Goal: Information Seeking & Learning: Learn about a topic

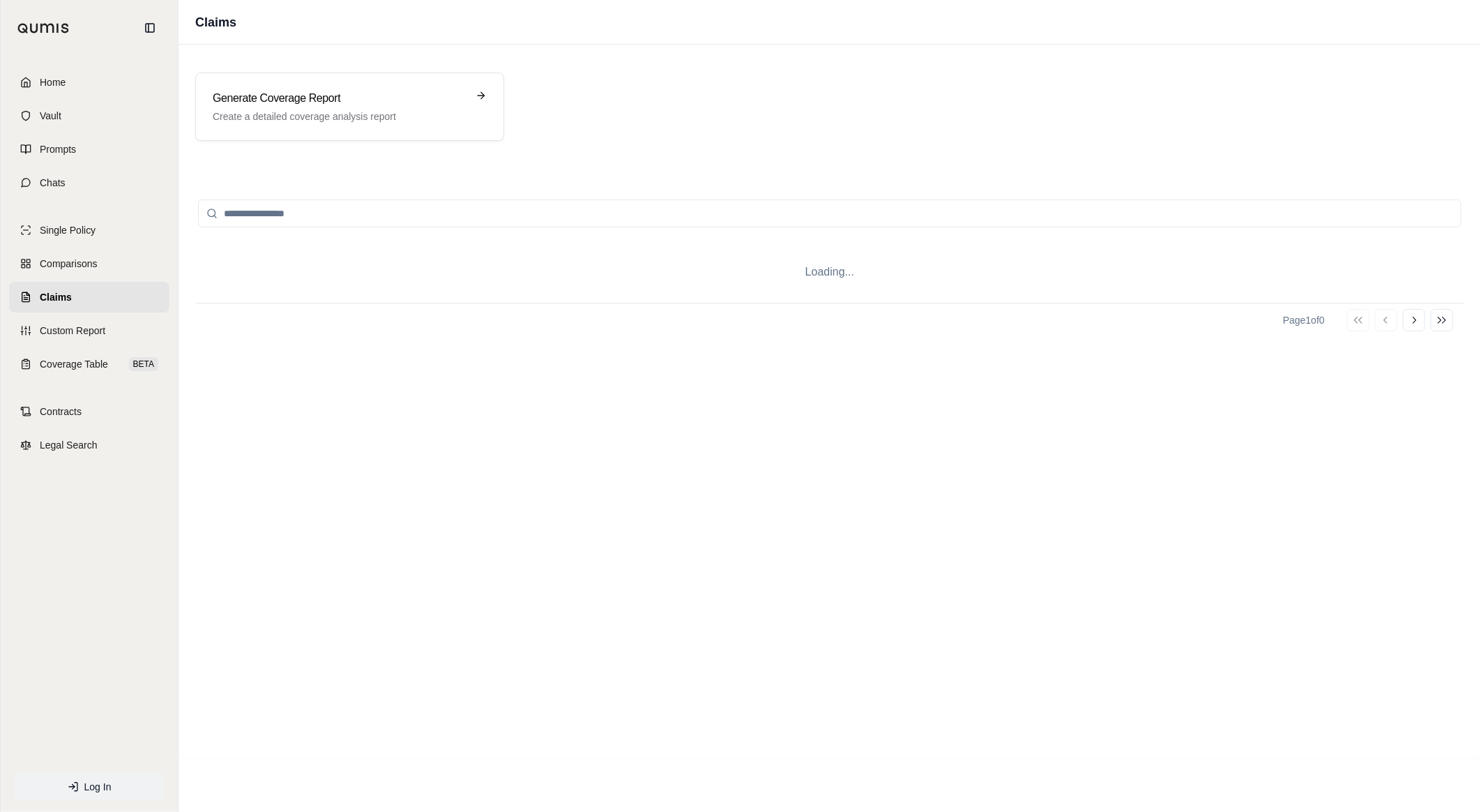
click at [92, 780] on span "Log In" at bounding box center [98, 787] width 27 height 14
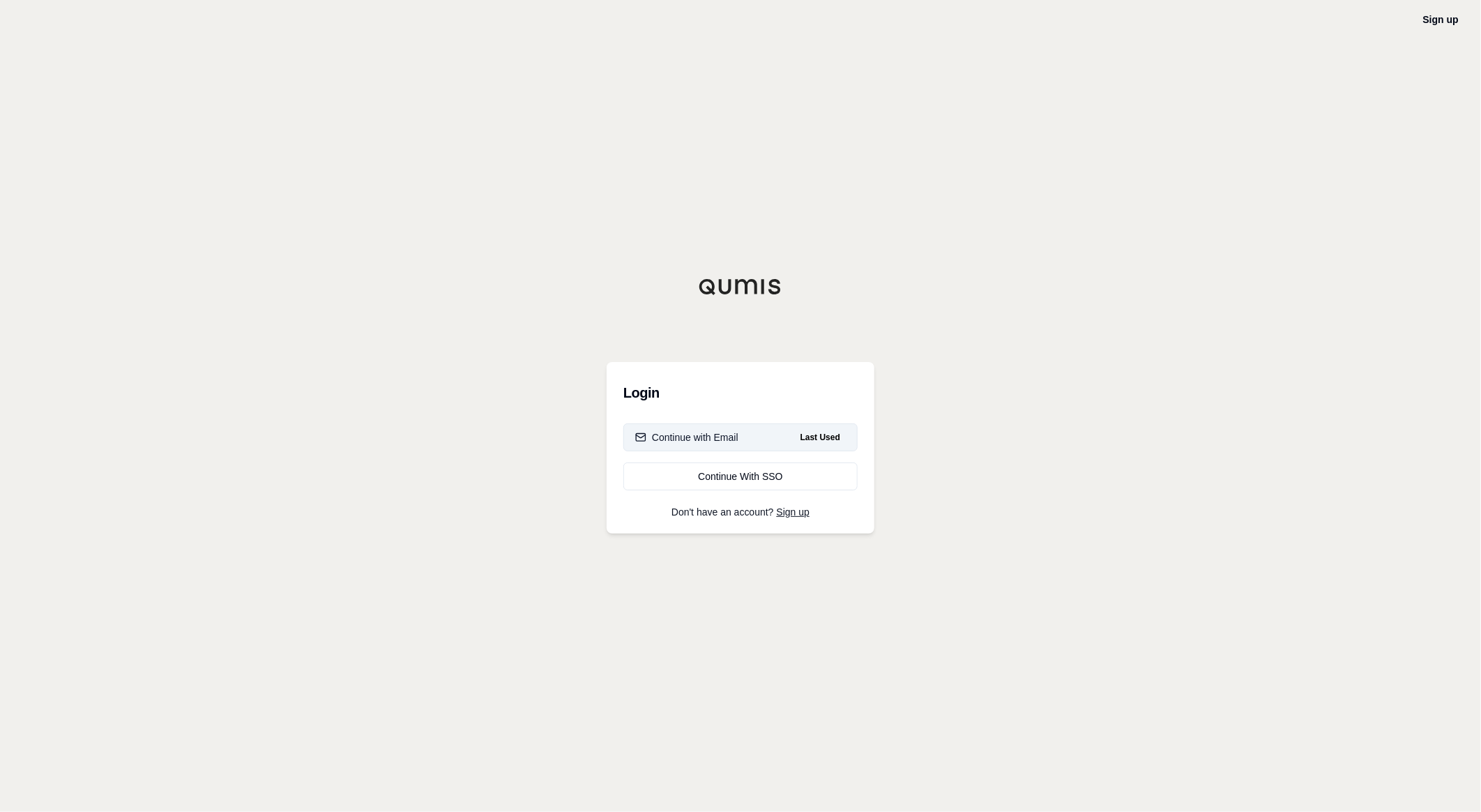
click at [679, 447] on button "Continue with Email Last Used" at bounding box center [740, 437] width 234 height 28
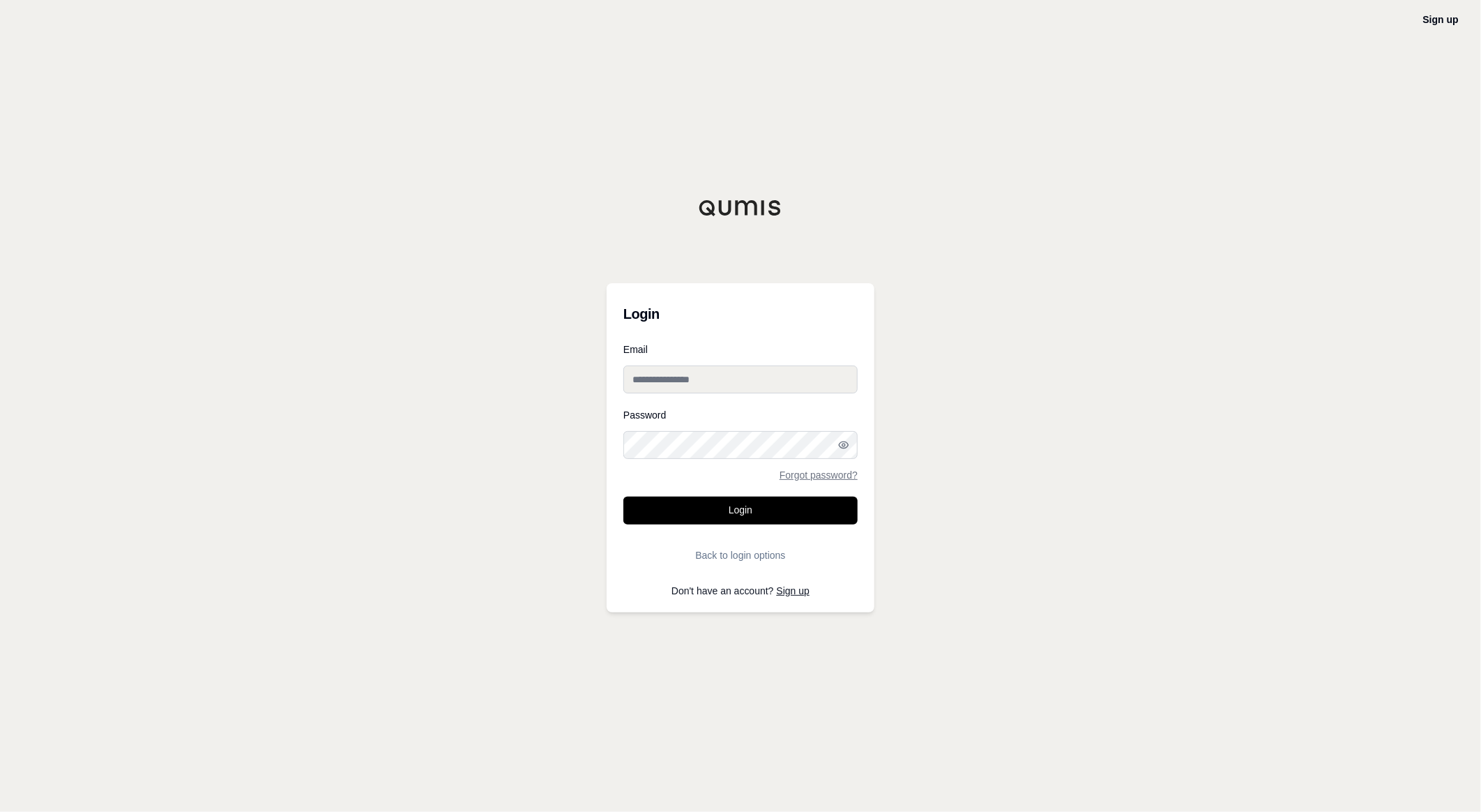
type input "**********"
click at [681, 497] on button "Login" at bounding box center [740, 510] width 234 height 28
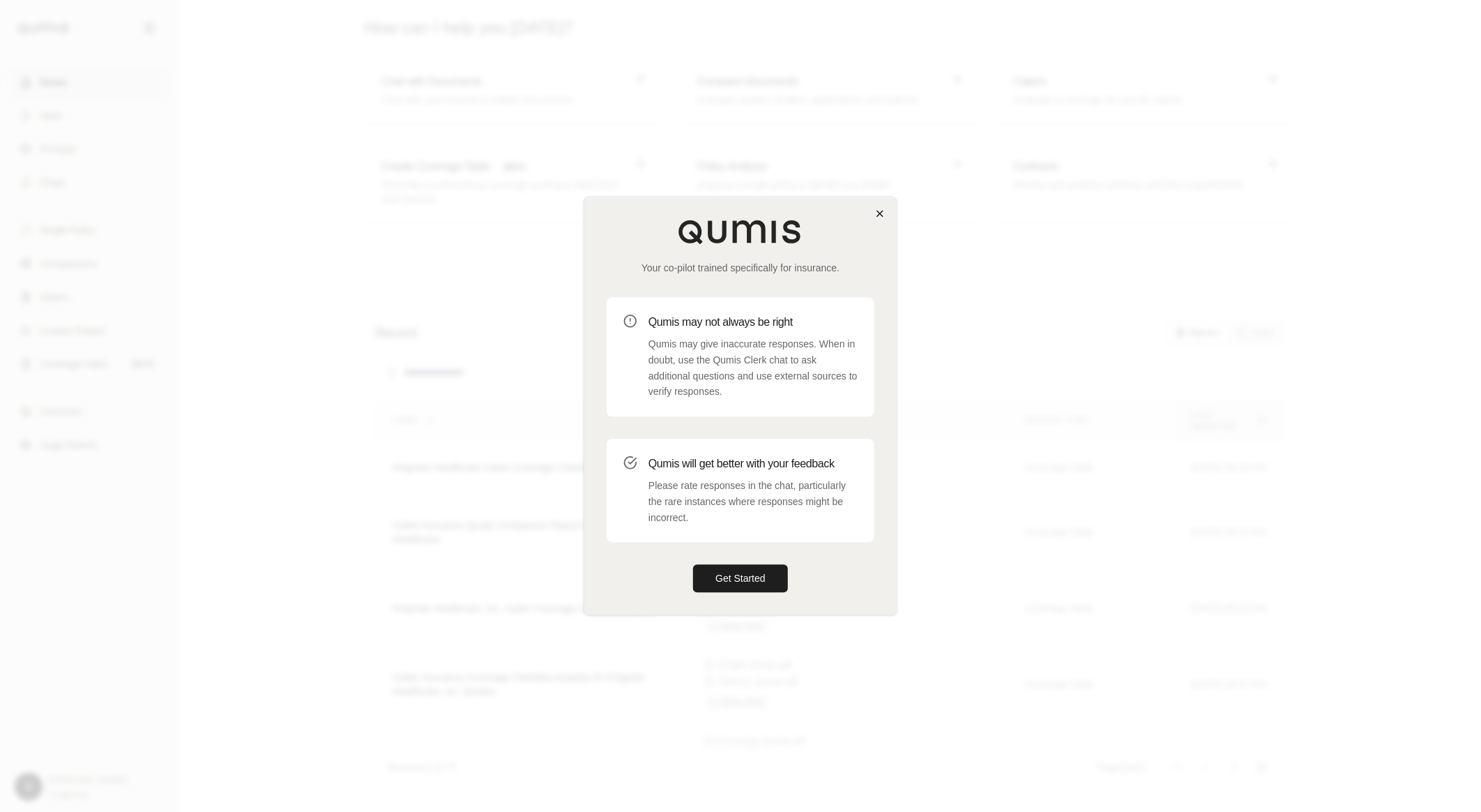
click at [873, 212] on div "Your co-pilot trained specifically for insurance. Qumis may not always be right…" at bounding box center [740, 405] width 314 height 419
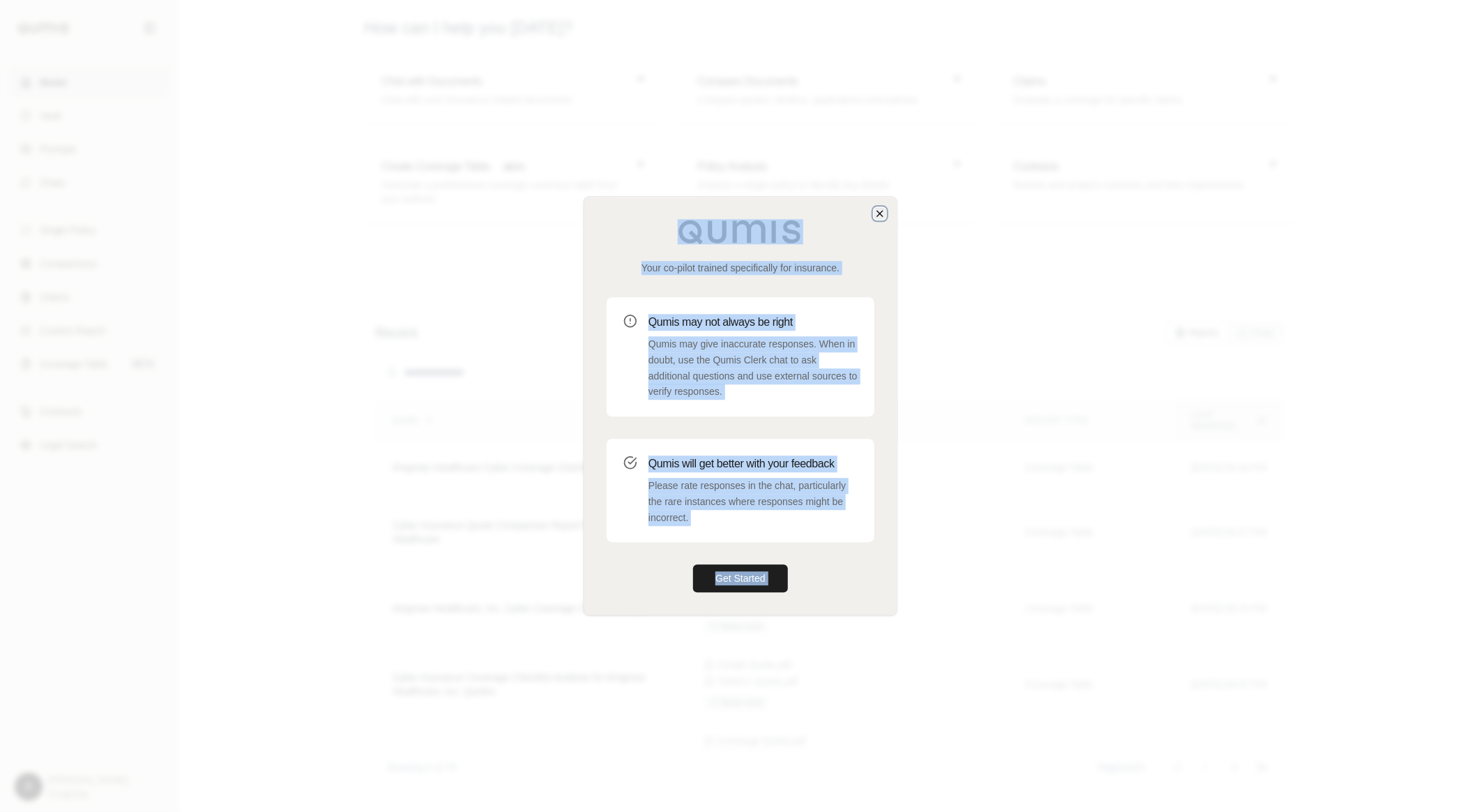
click at [878, 216] on icon "button" at bounding box center [880, 214] width 11 height 11
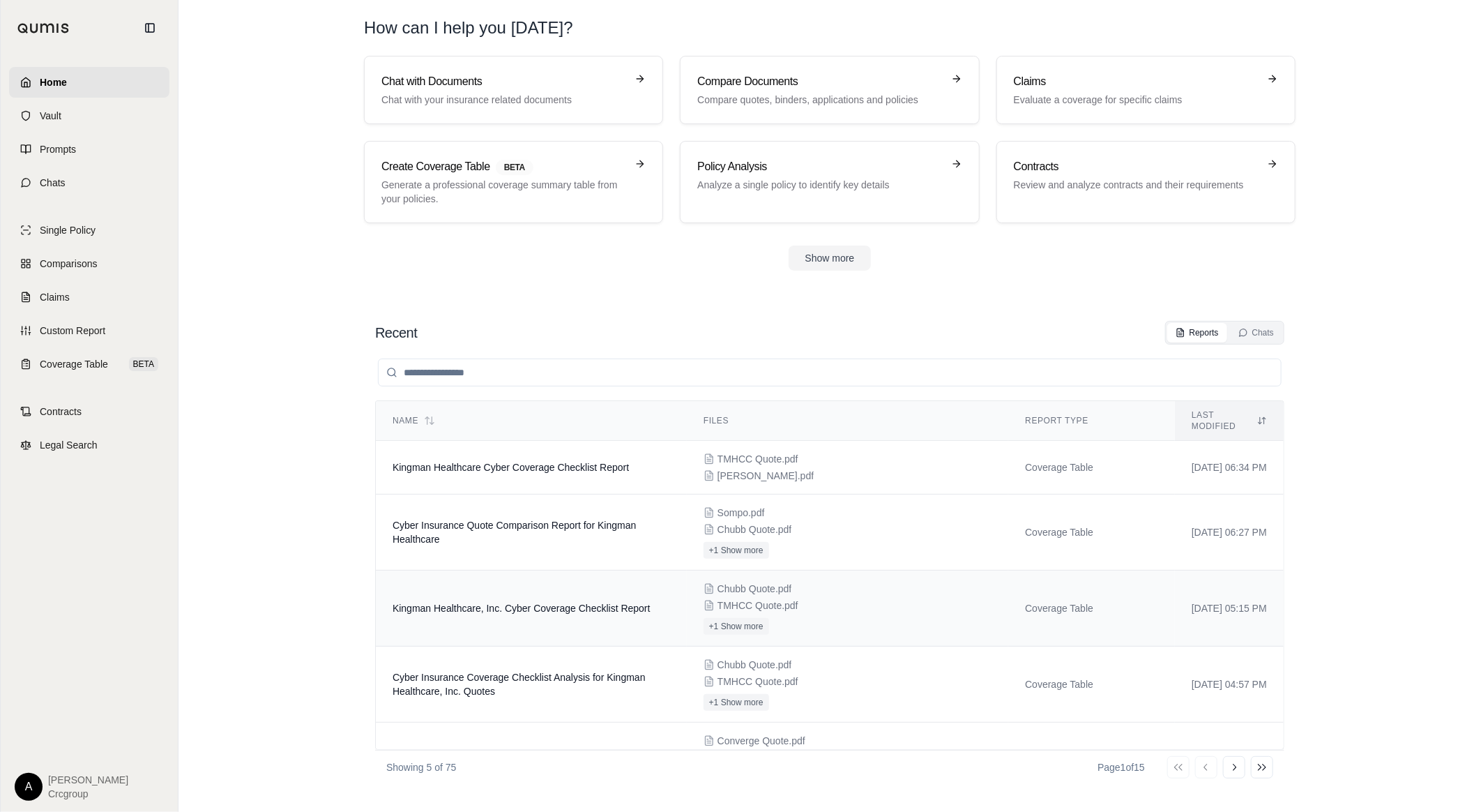
scroll to position [38, 0]
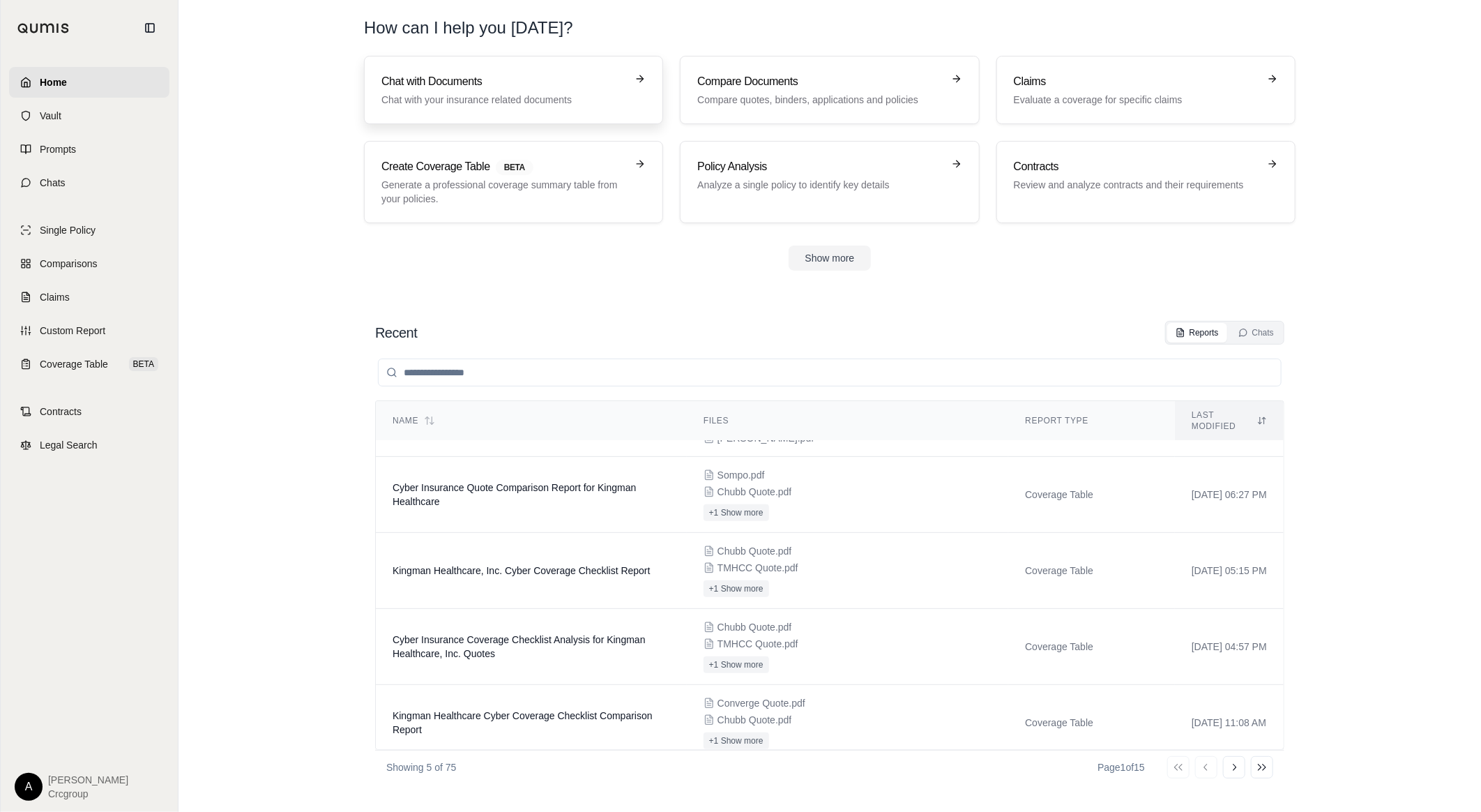
click at [556, 89] on h3 "Chat with Documents" at bounding box center [504, 81] width 244 height 16
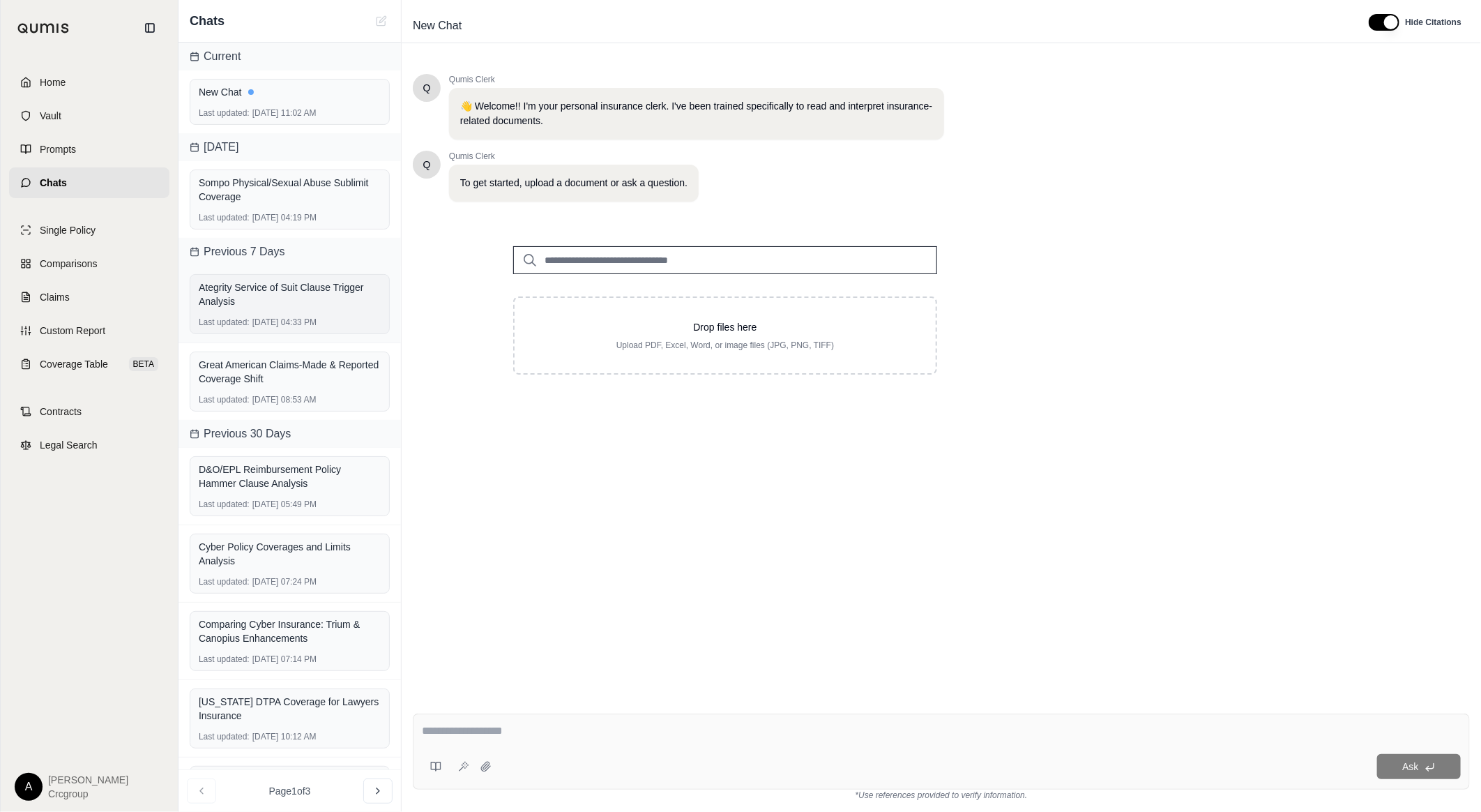
click at [325, 314] on div "Ategrity Service of Suit Clause Trigger Analysis Last updated: [DATE] 04:33 PM" at bounding box center [289, 304] width 200 height 60
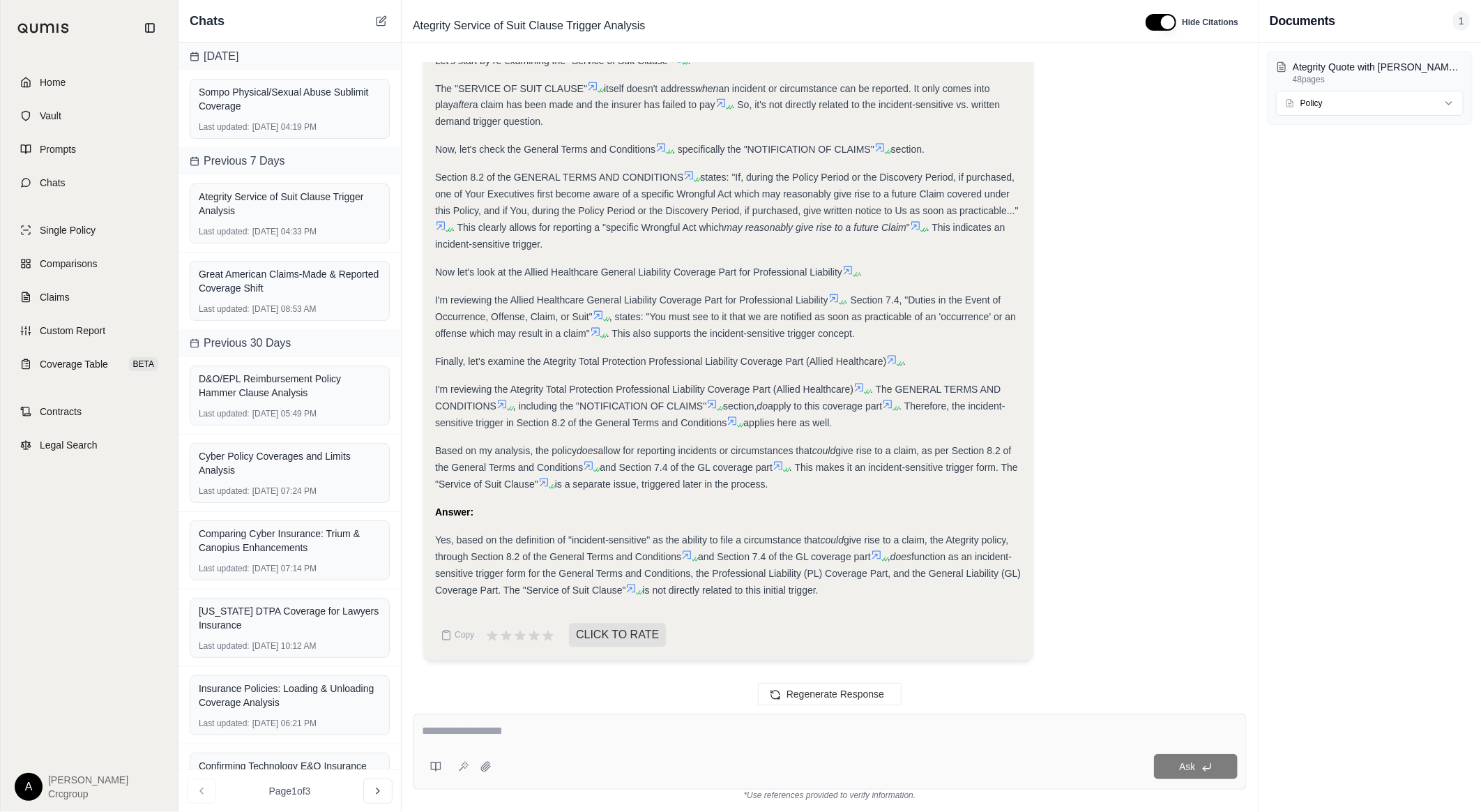
scroll to position [3325, 0]
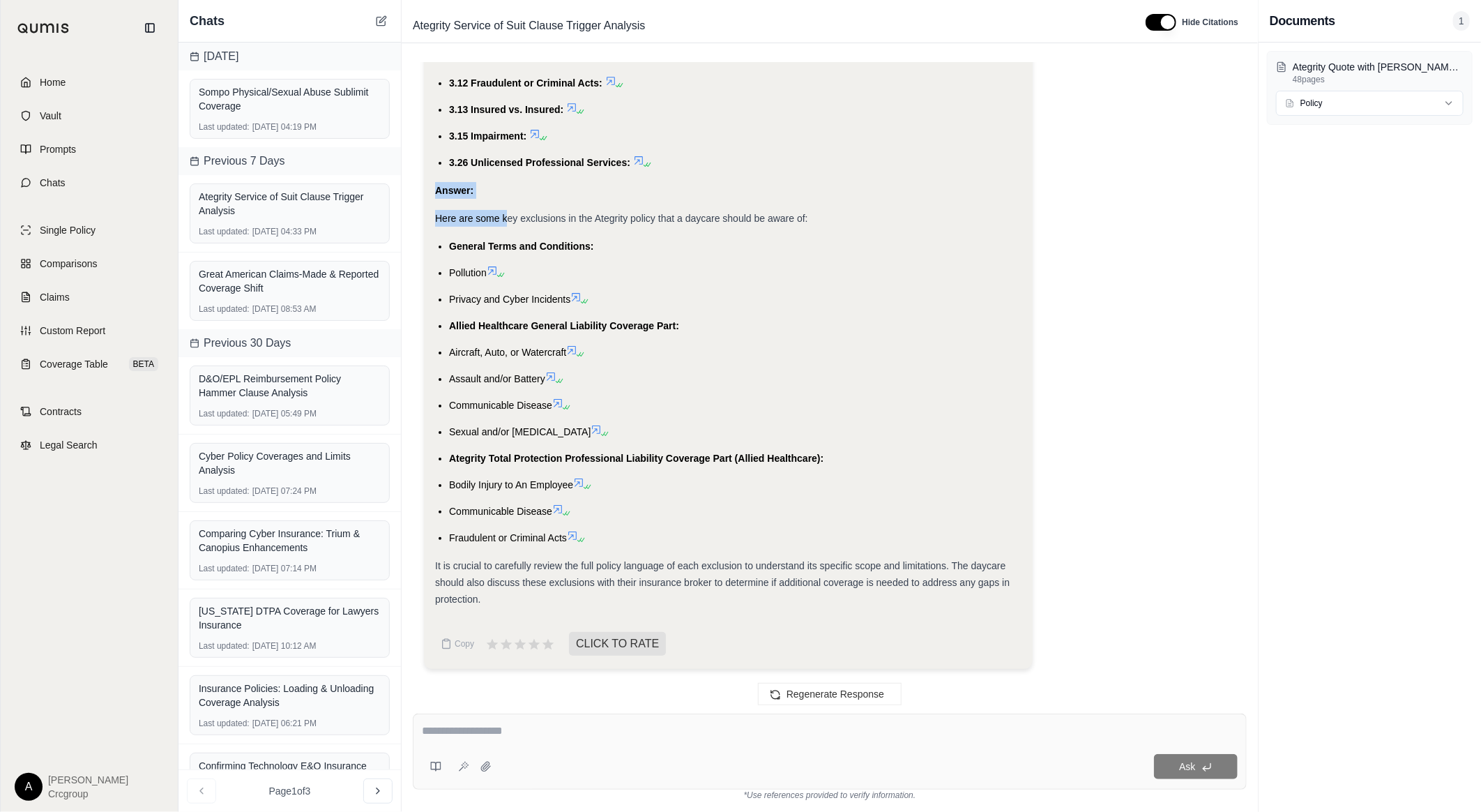
drag, startPoint x: 436, startPoint y: 183, endPoint x: 505, endPoint y: 224, distance: 80.3
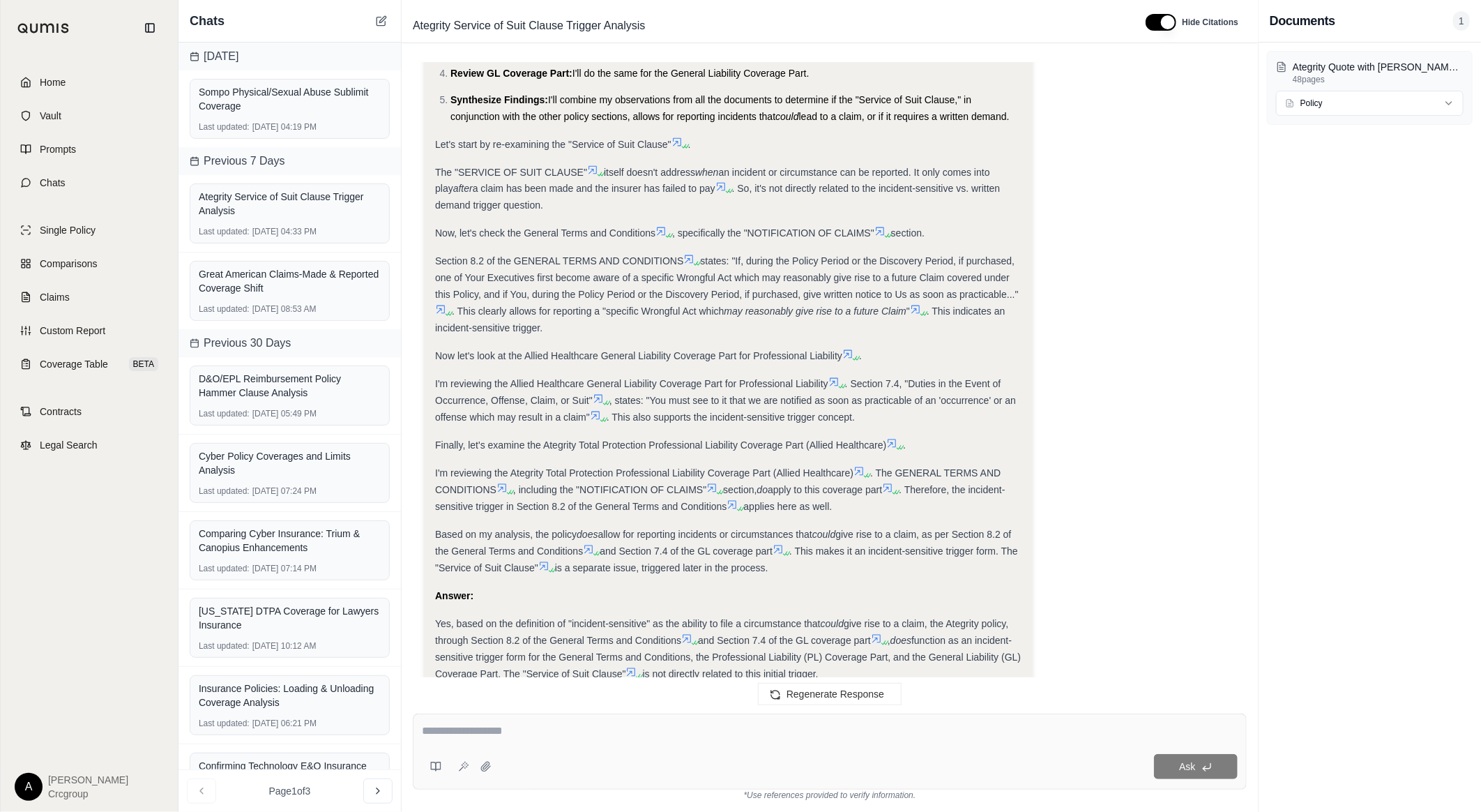
scroll to position [1466, 0]
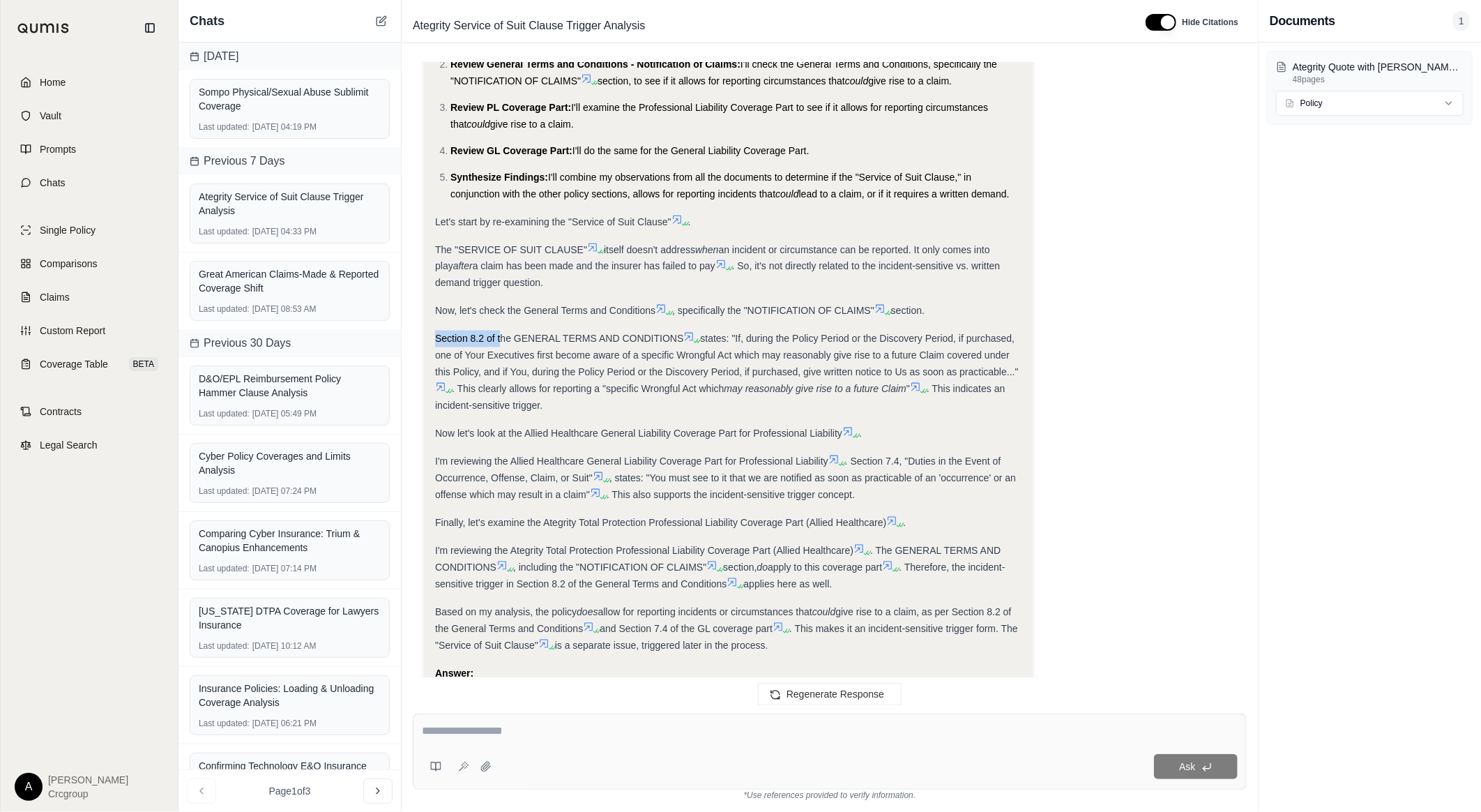
drag, startPoint x: 437, startPoint y: 343, endPoint x: 502, endPoint y: 353, distance: 65.8
click at [502, 353] on div "Section 8.2 of the GENERAL TERMS AND CONDITIONS states: "If, during the Policy …" at bounding box center [728, 372] width 587 height 84
click at [434, 347] on div "Analysis: Okay, I understand the clarification. I need to re-evaluate whether t…" at bounding box center [728, 361] width 609 height 921
drag, startPoint x: 437, startPoint y: 346, endPoint x: 800, endPoint y: 660, distance: 480.0
click at [800, 660] on div "Analysis: Okay, I understand the clarification. I need to re-evaluate whether t…" at bounding box center [728, 336] width 587 height 848
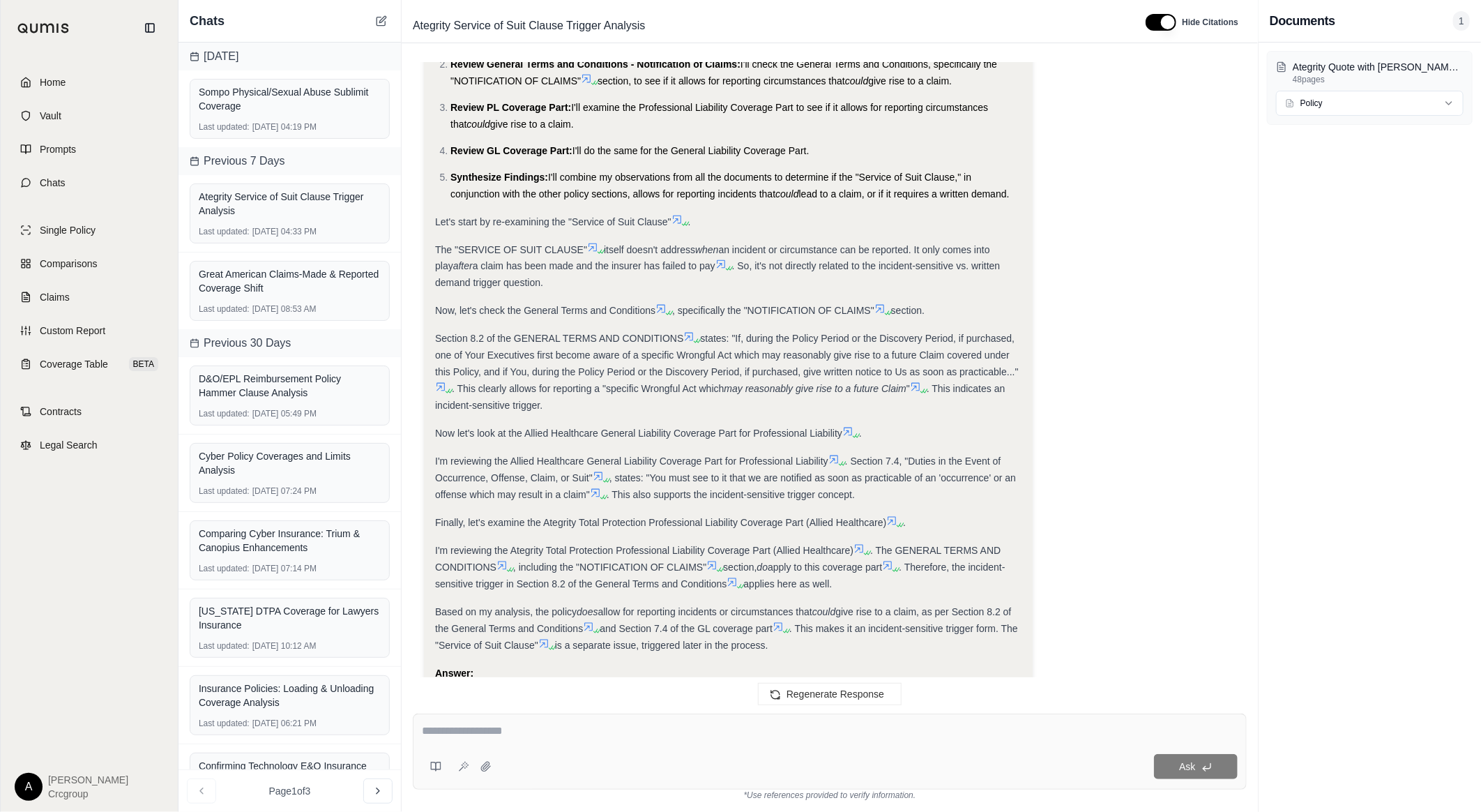
copy div "Section 8.2 of the GENERAL TERMS AND CONDITIONS states: "If, during the Policy …"
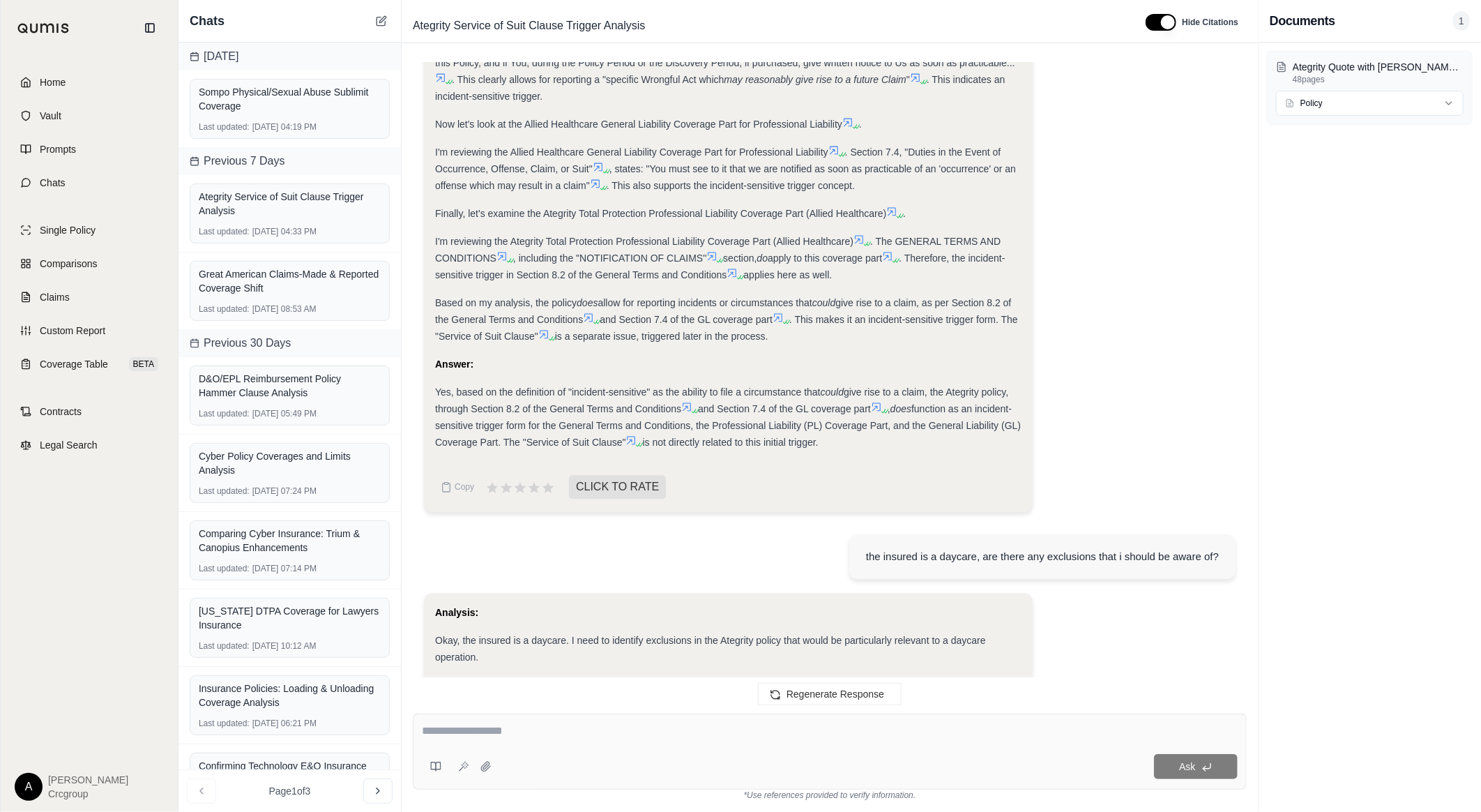
scroll to position [1698, 0]
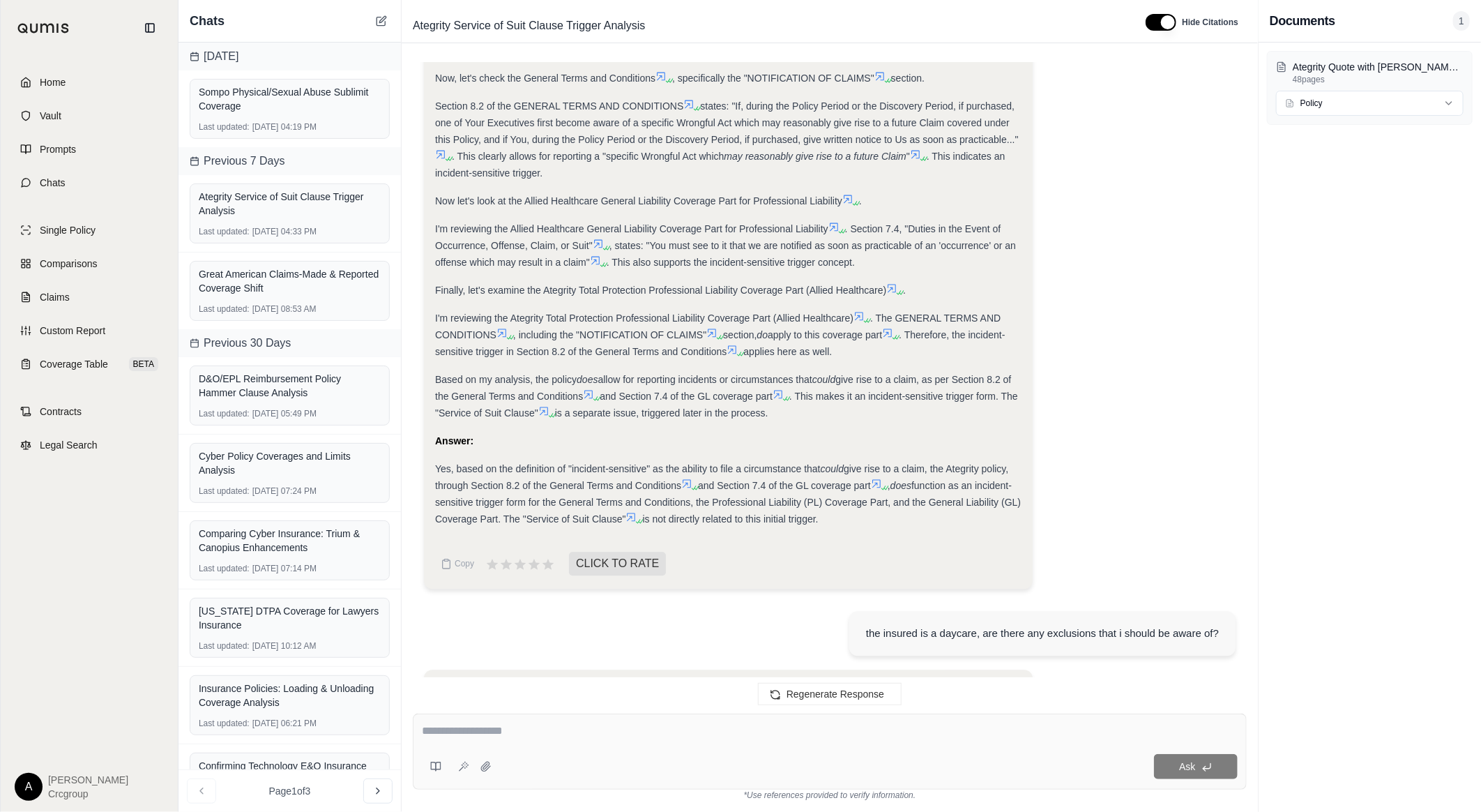
click at [763, 475] on span "Yes, based on the definition of "incident-sensitive" as the ability to file a c…" at bounding box center [628, 470] width 386 height 11
click at [594, 400] on icon at bounding box center [589, 395] width 11 height 11
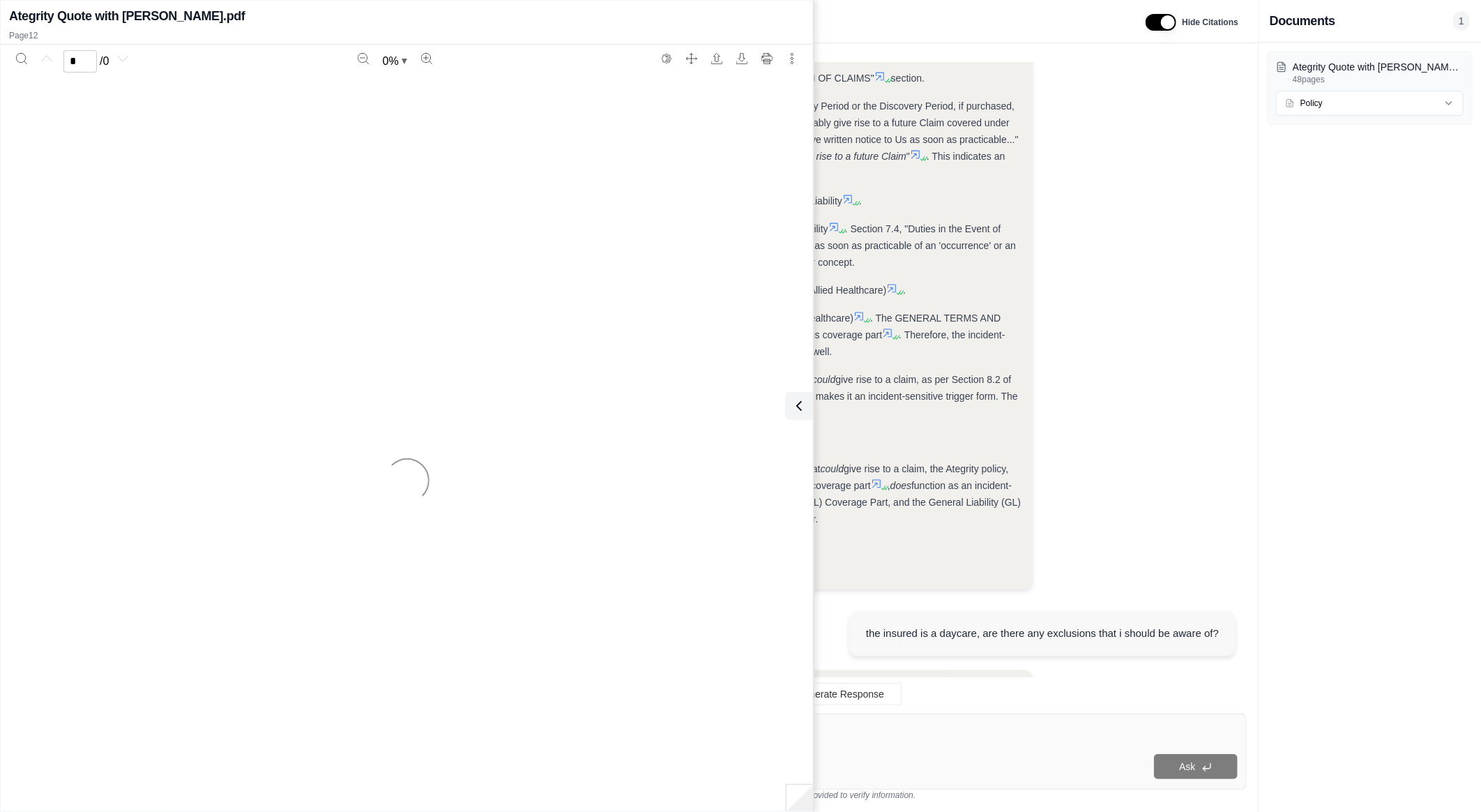
scroll to position [3325, 0]
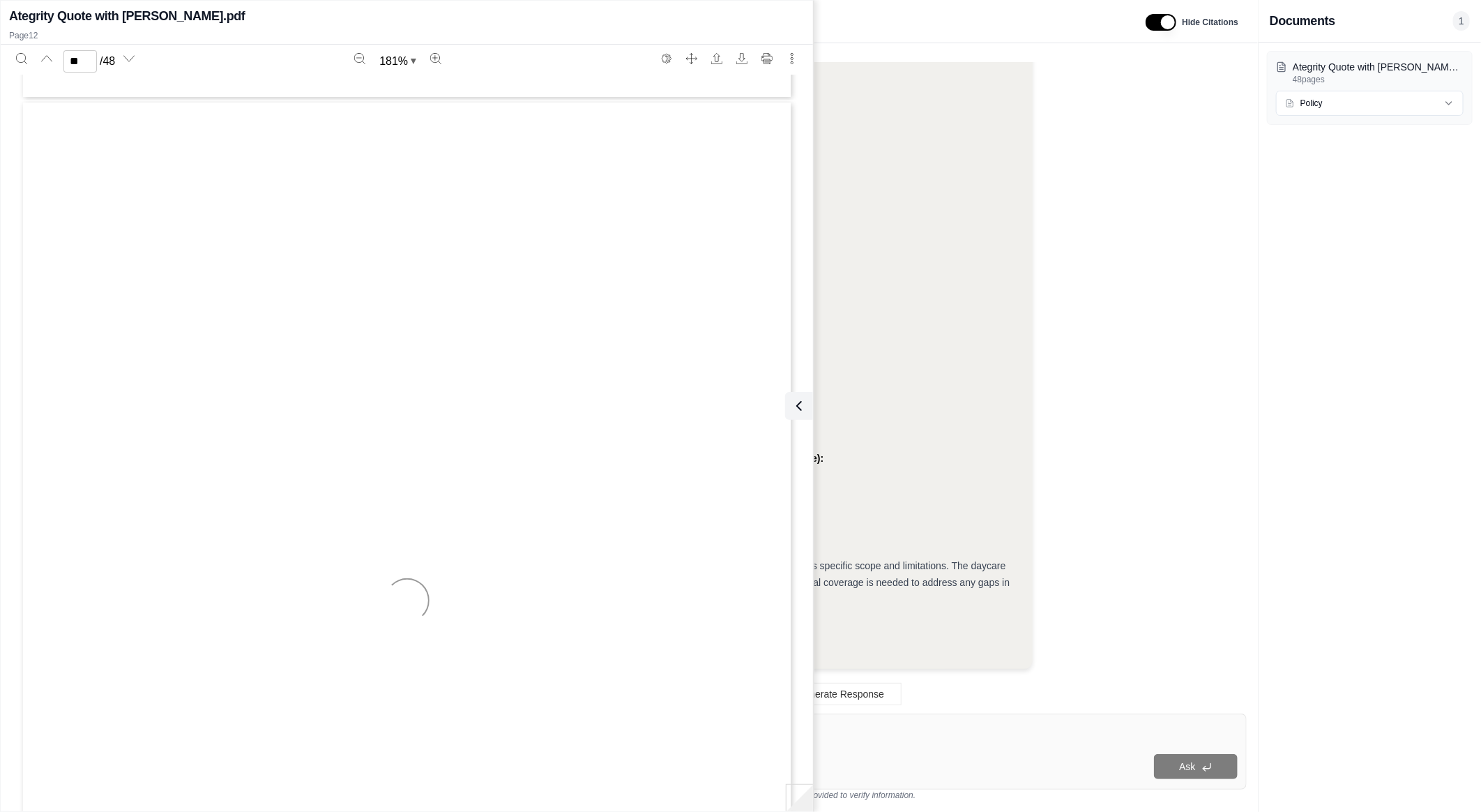
type input "**"
click at [1038, 742] on div at bounding box center [830, 733] width 816 height 21
click at [969, 727] on textarea at bounding box center [830, 731] width 816 height 16
click at [893, 736] on textarea at bounding box center [830, 731] width 816 height 16
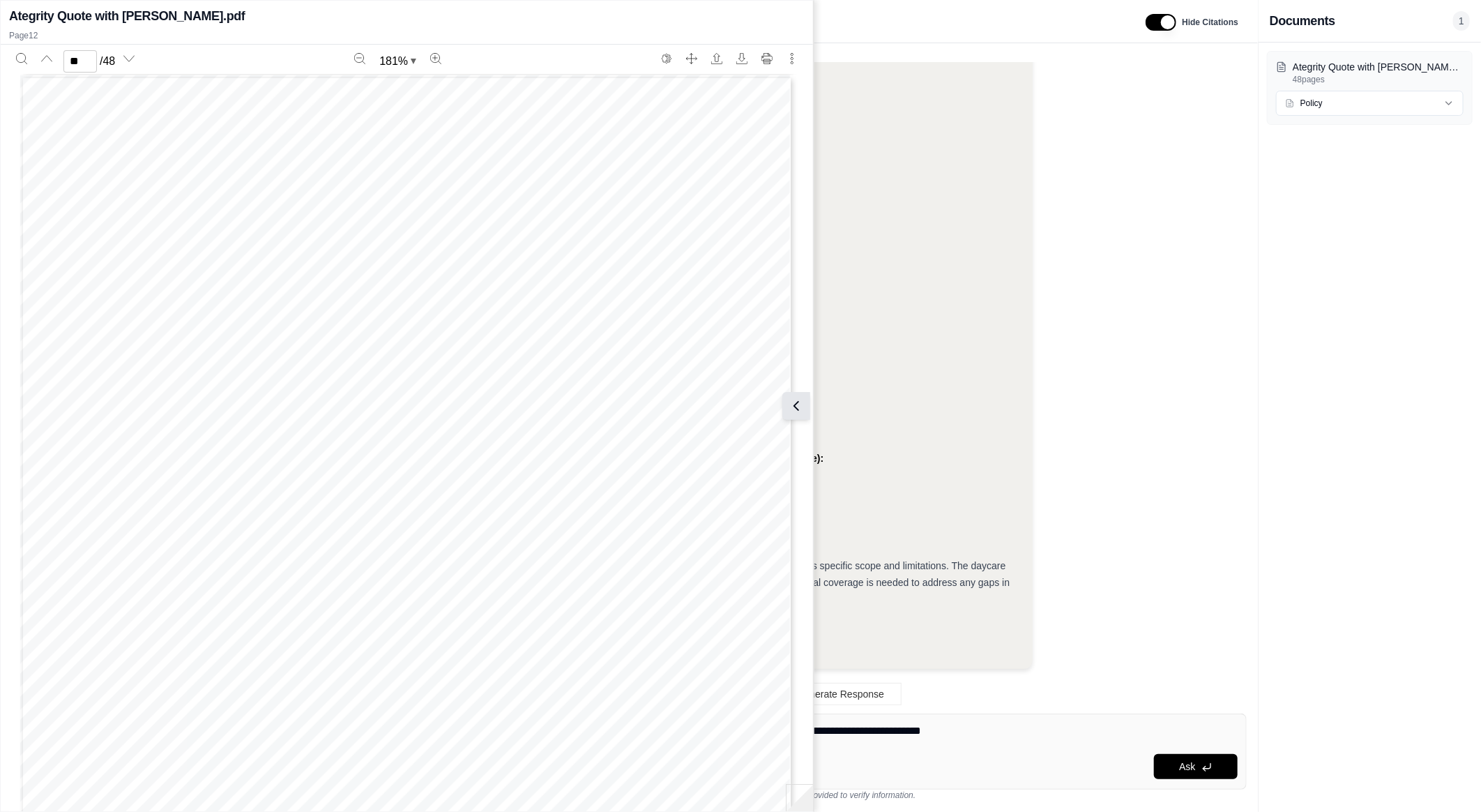
type textarea "**********"
click at [803, 408] on icon at bounding box center [796, 405] width 16 height 16
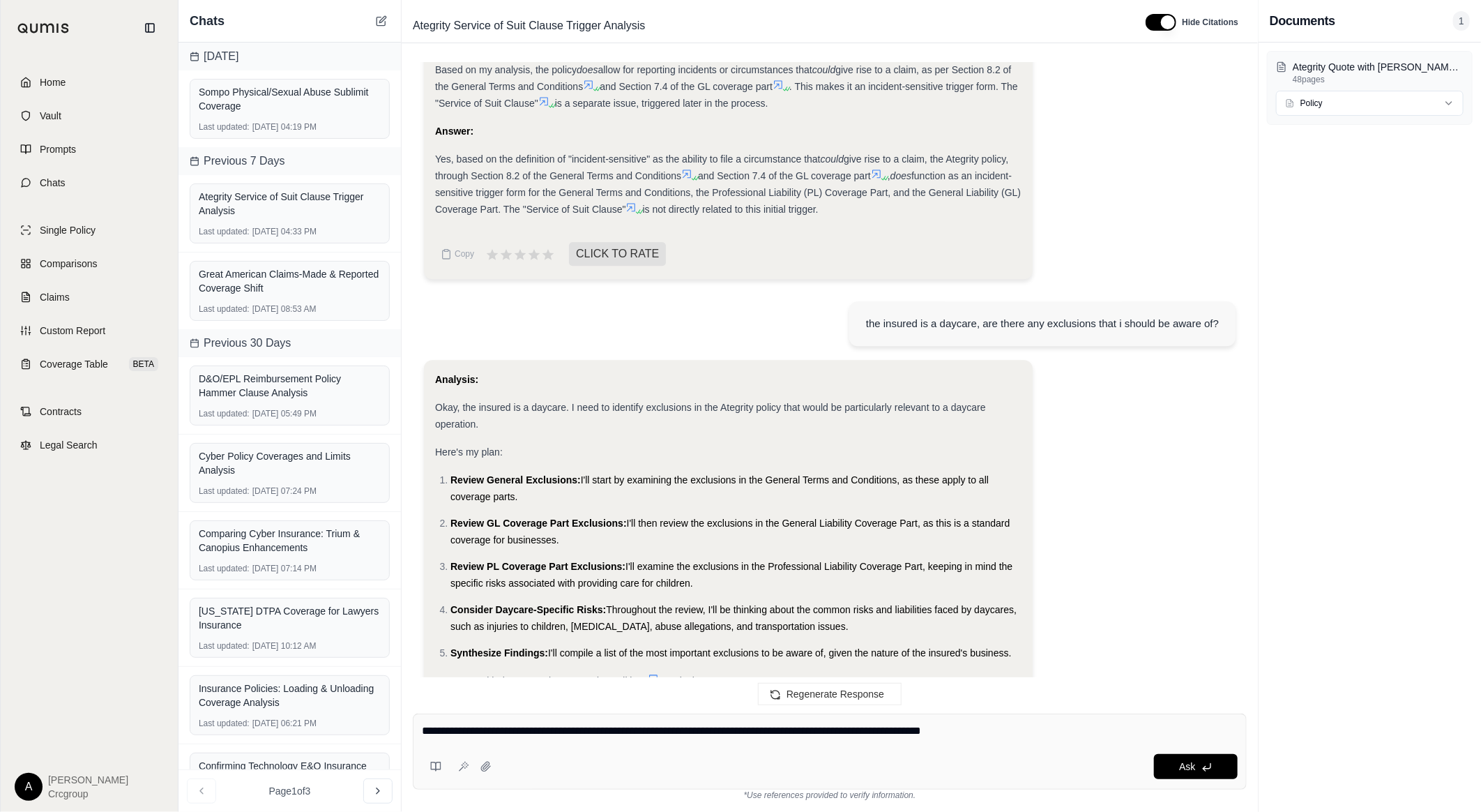
scroll to position [1776, 0]
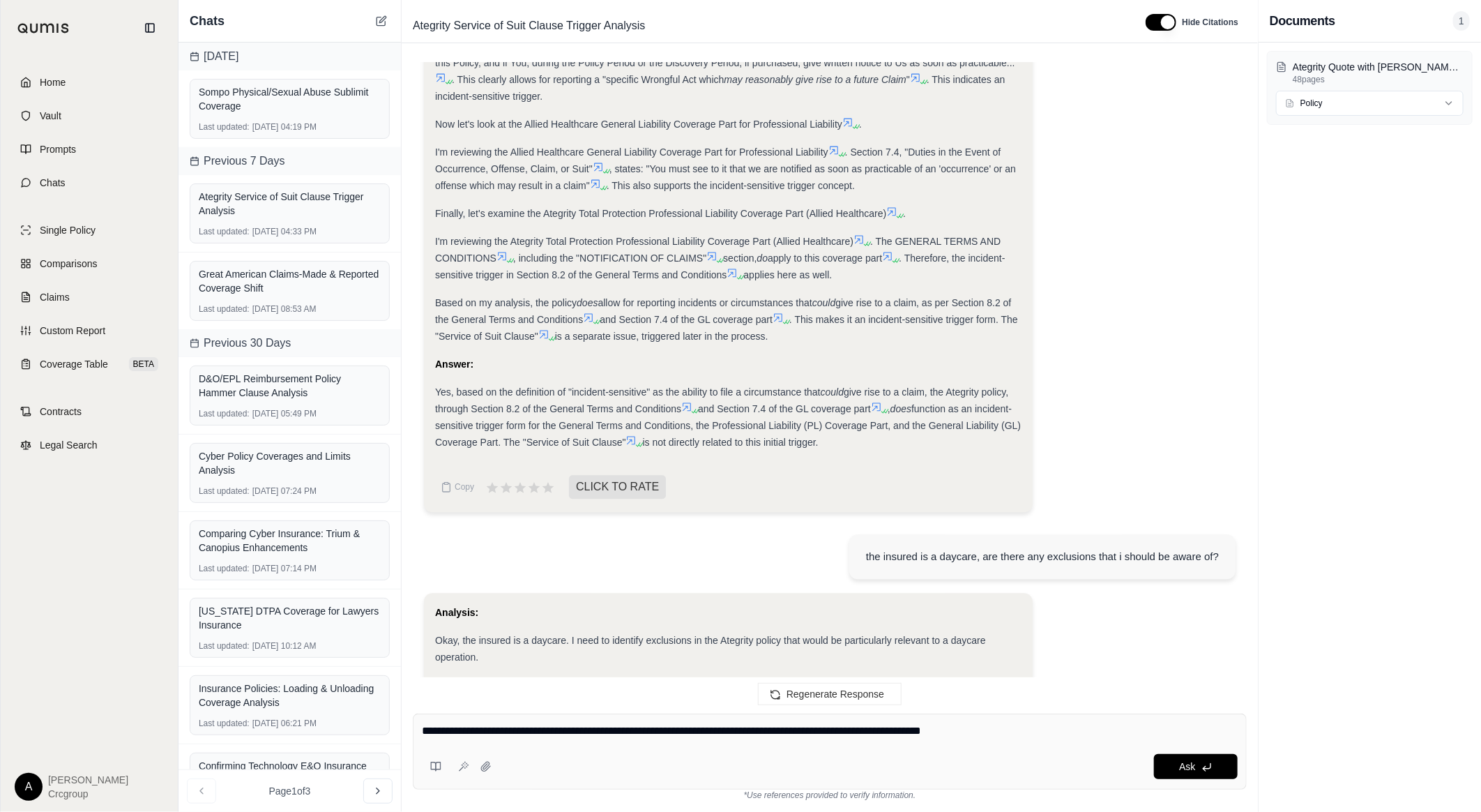
click at [879, 412] on icon at bounding box center [877, 407] width 11 height 11
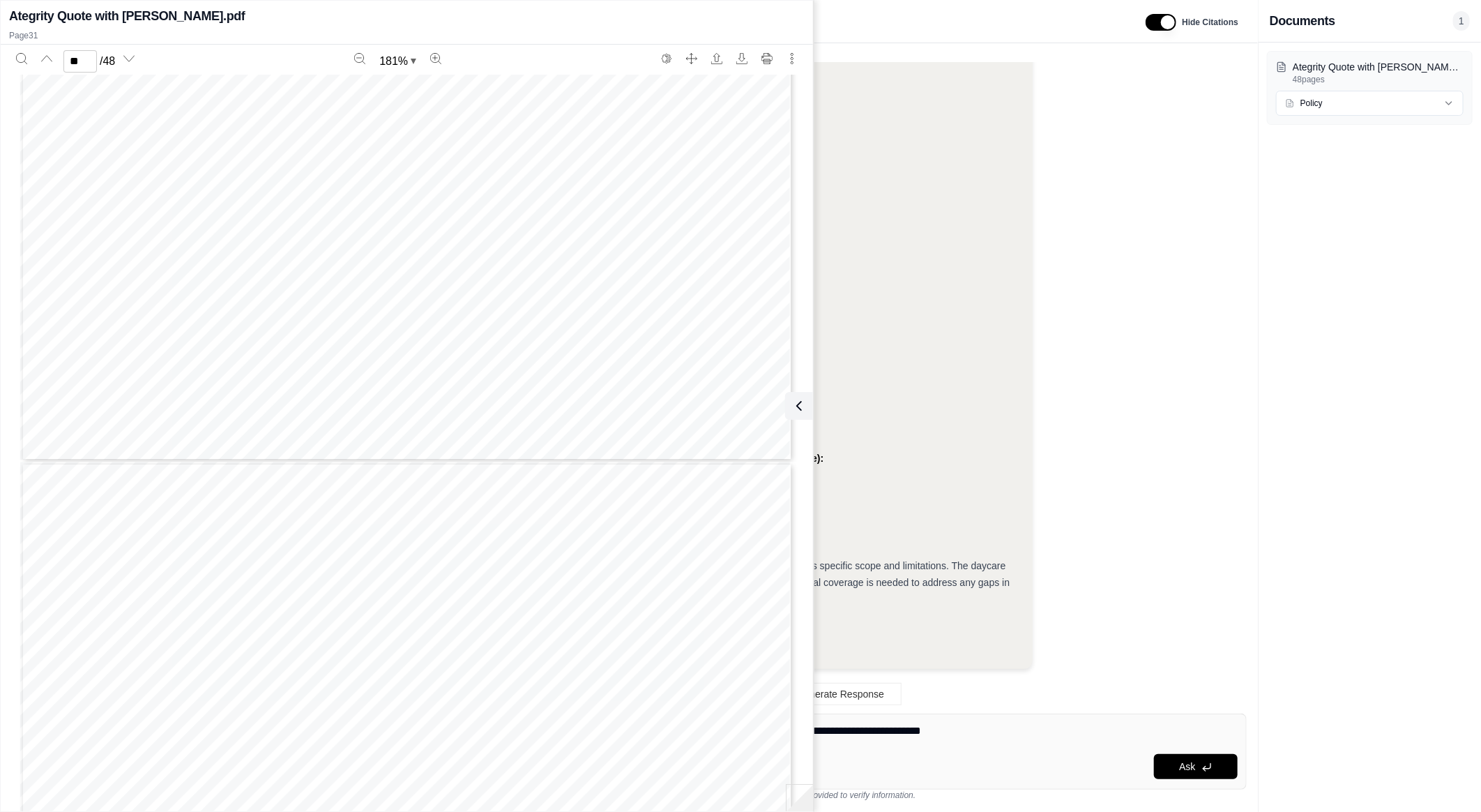
scroll to position [29406, 0]
type input "**"
click at [986, 392] on ul "General Terms and Conditions: Pollution Privacy and Cyber Incidents Allied Heal…" at bounding box center [728, 392] width 587 height 308
click at [802, 407] on icon at bounding box center [798, 405] width 16 height 16
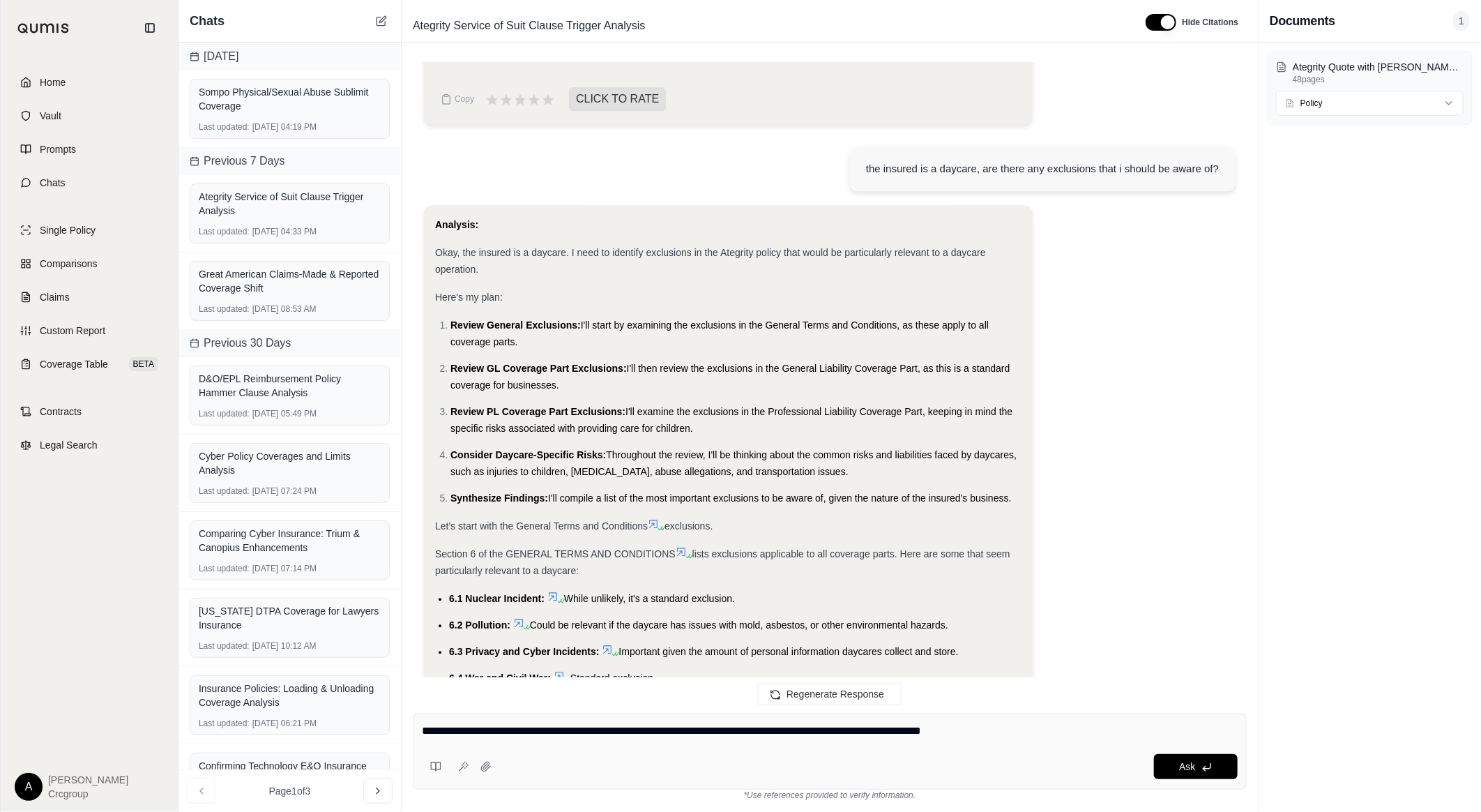
scroll to position [1620, 0]
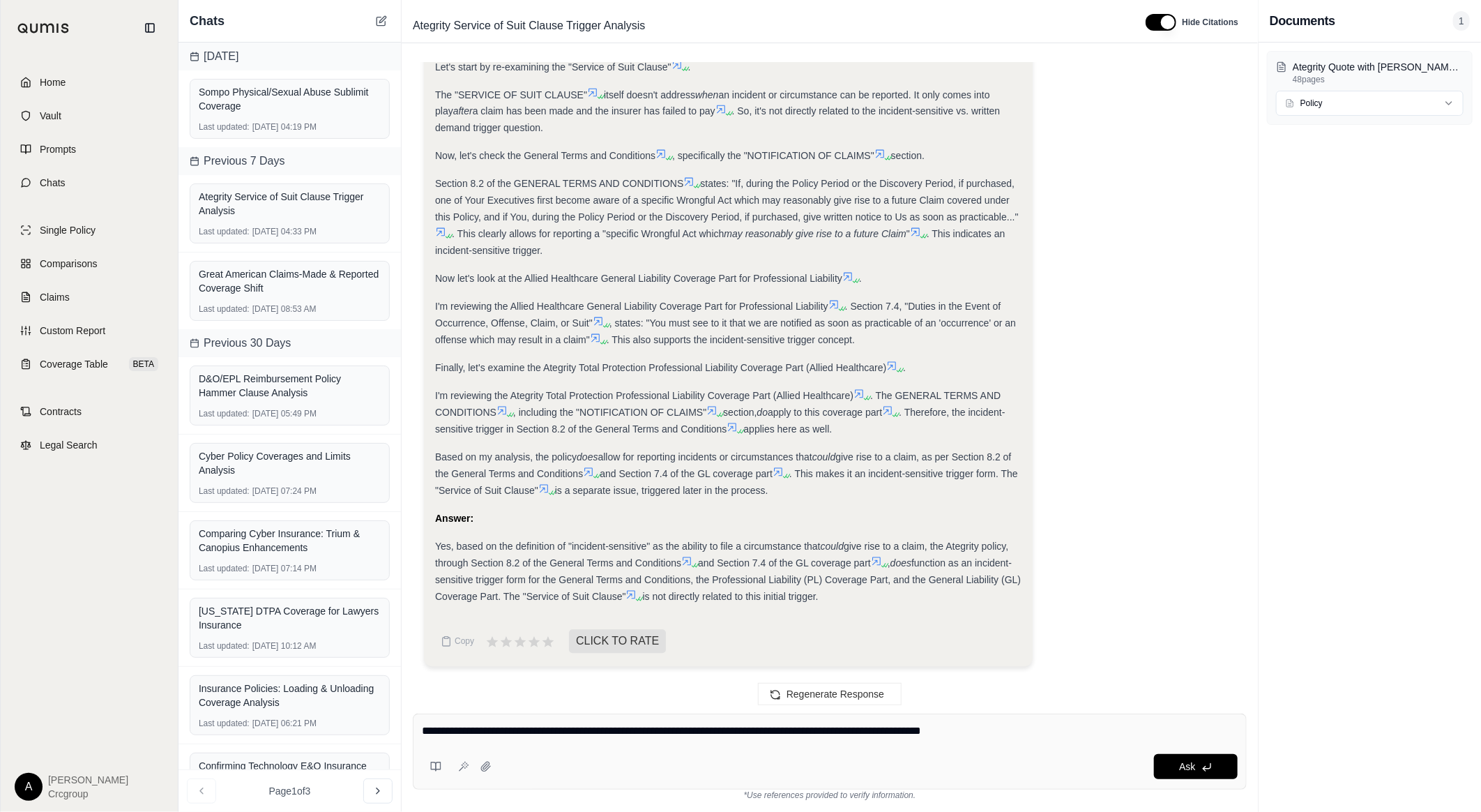
click at [684, 567] on icon at bounding box center [687, 562] width 11 height 11
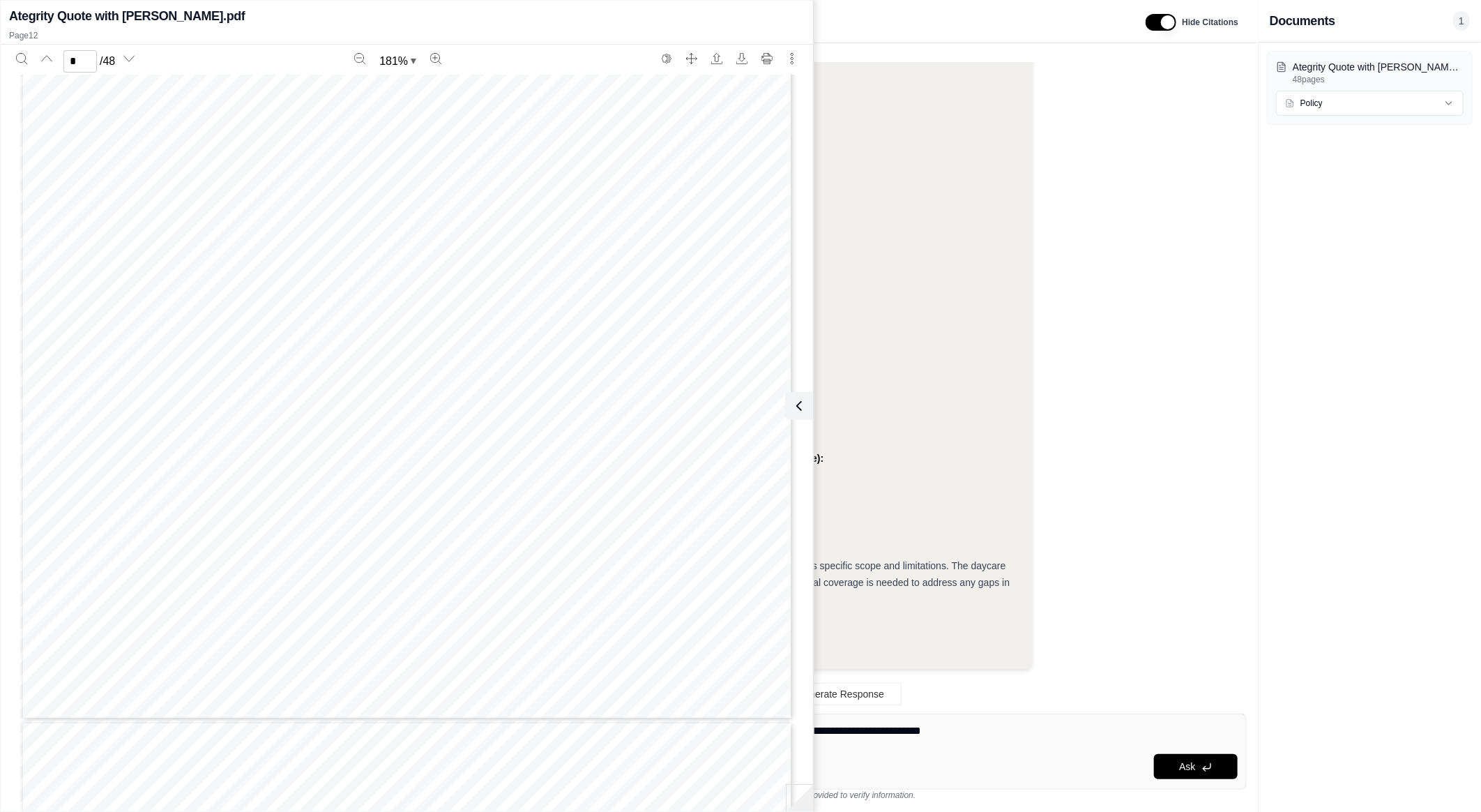
scroll to position [6747, 0]
type input "**"
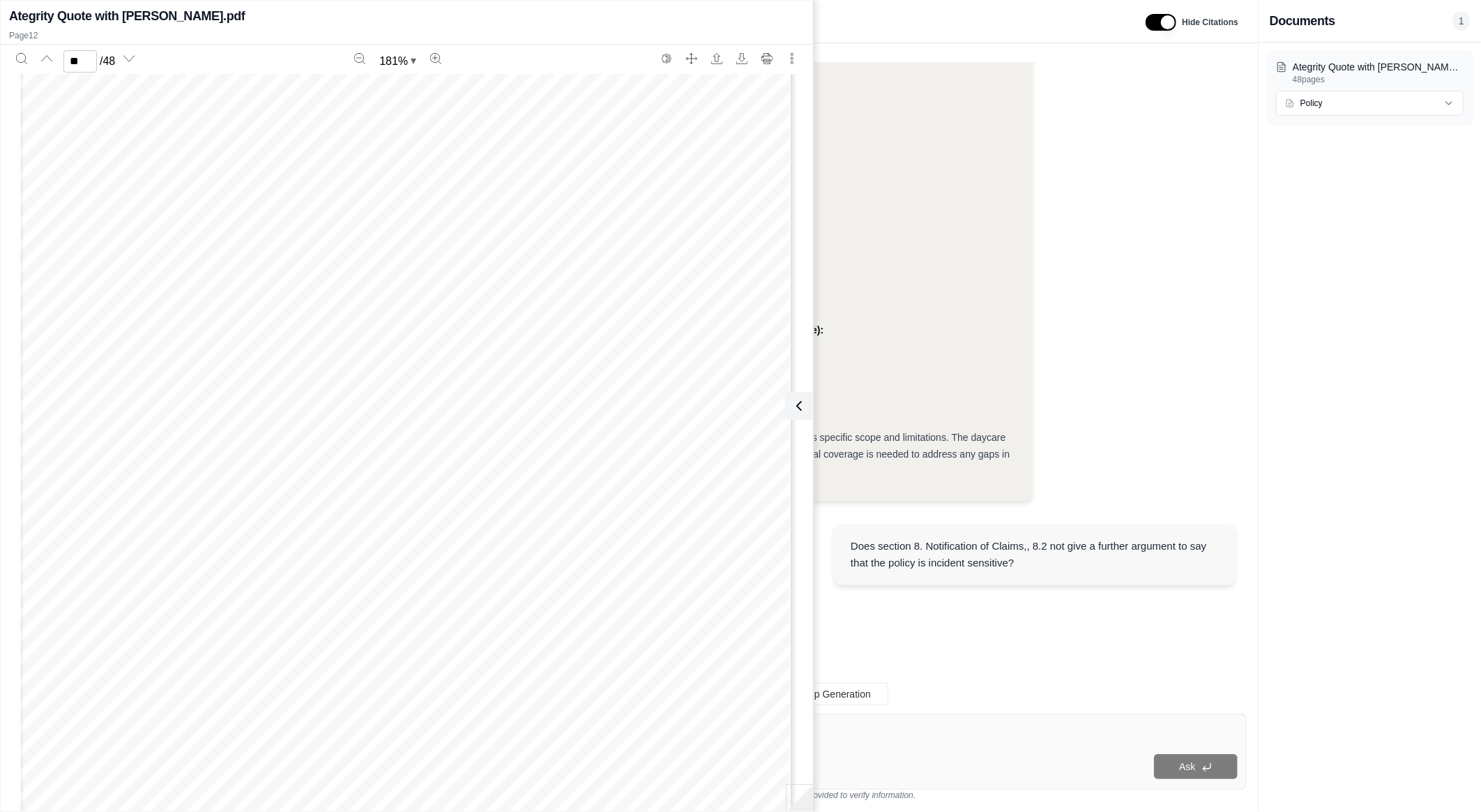
scroll to position [3376, 0]
click at [803, 406] on icon at bounding box center [796, 405] width 16 height 16
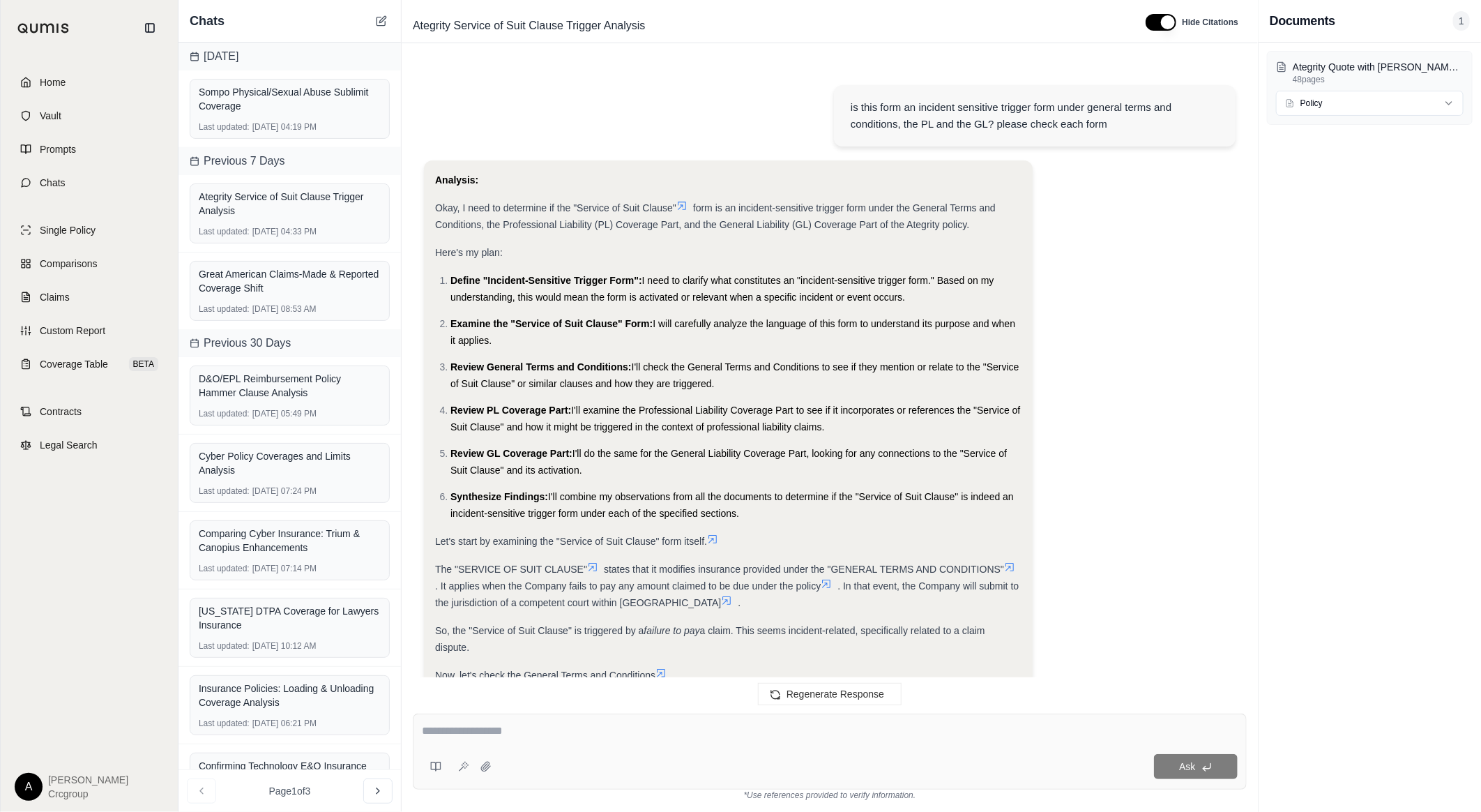
scroll to position [4352, 0]
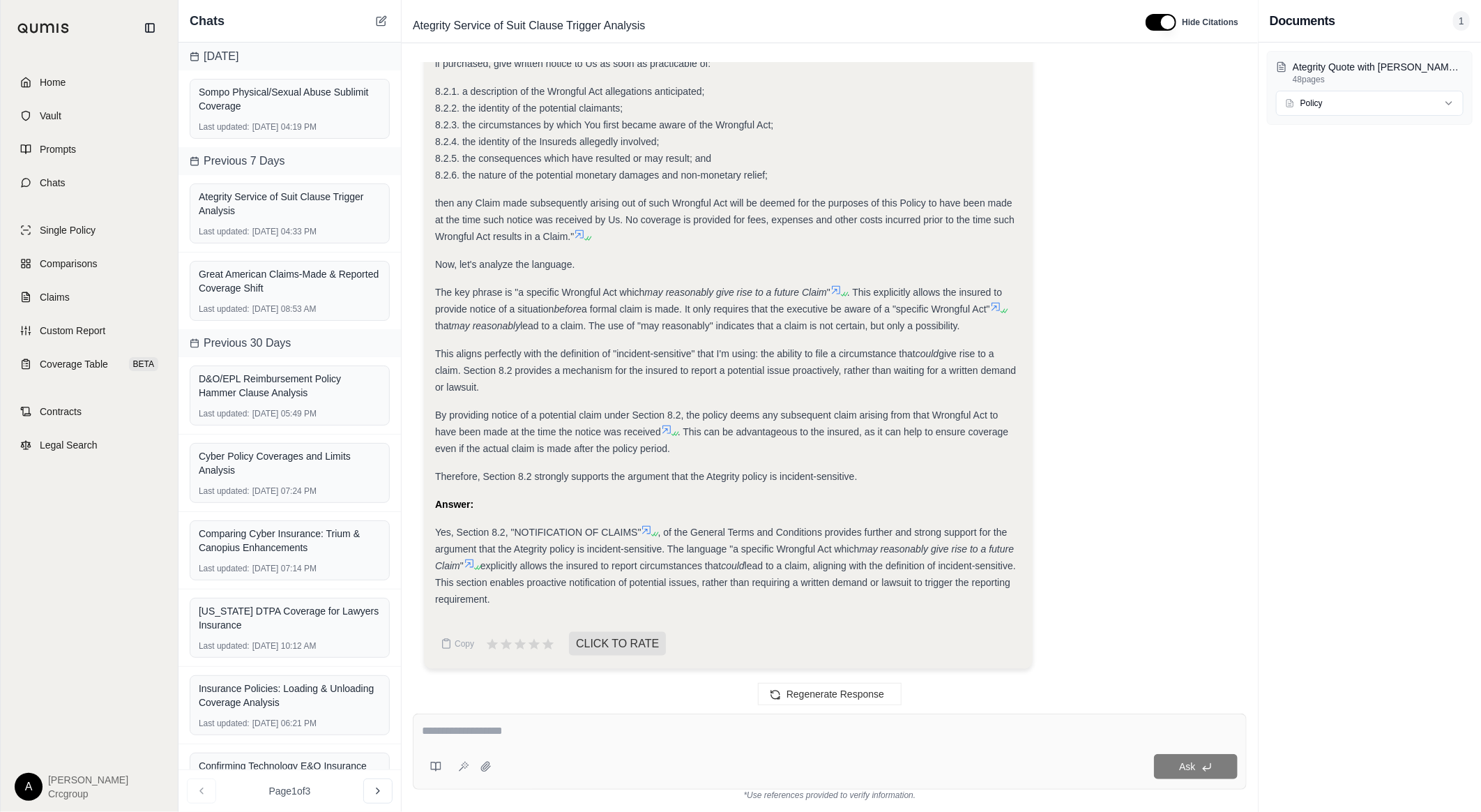
click at [915, 399] on div "Analysis: Yes, I agree. I need to specifically analyze Section 8.2, "NOTIFICATI…" at bounding box center [728, 180] width 587 height 855
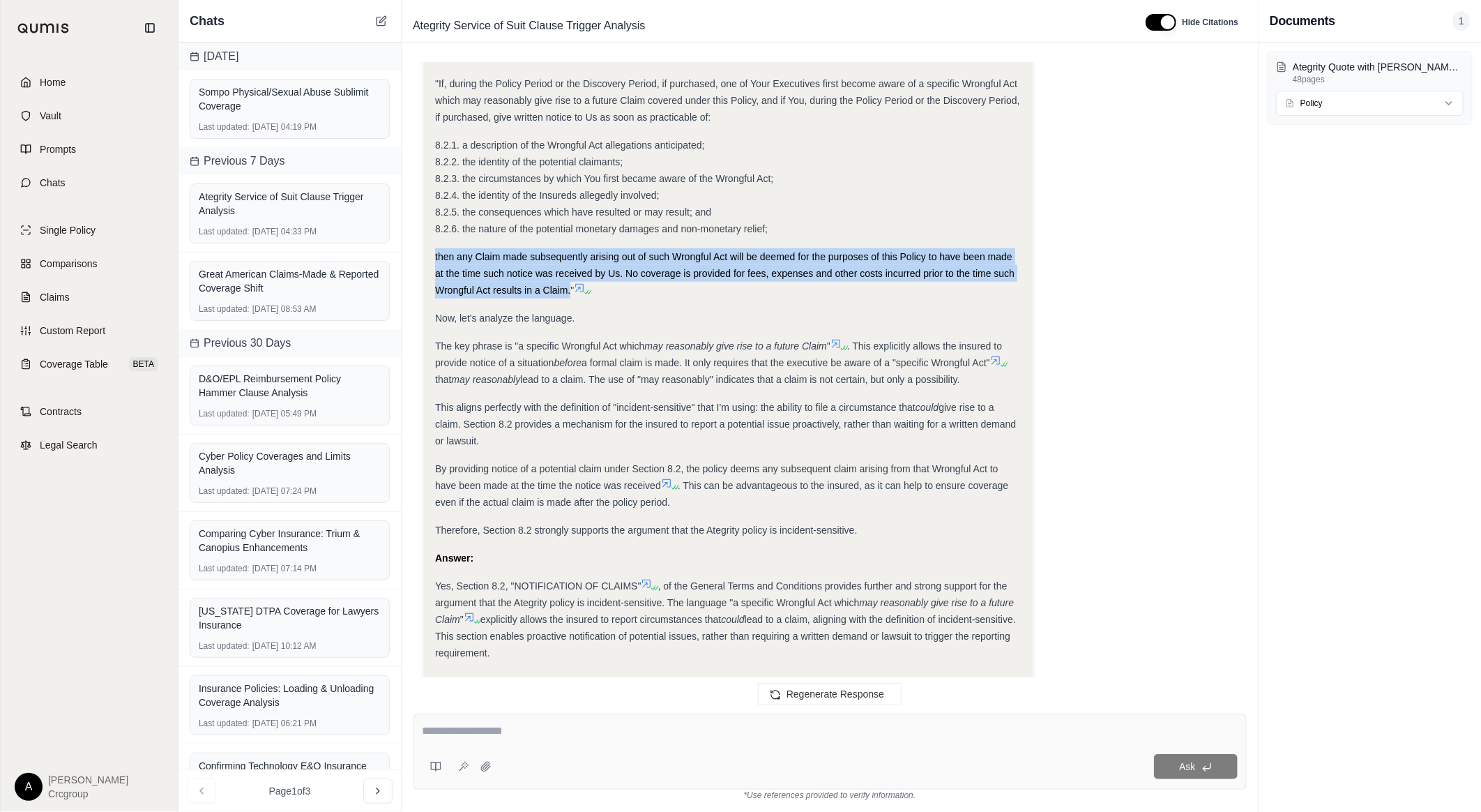
drag, startPoint x: 435, startPoint y: 277, endPoint x: 568, endPoint y: 318, distance: 139.2
click at [568, 299] on div "then any Claim made subsequently arising out of such Wrongful Act will be deeme…" at bounding box center [728, 273] width 587 height 50
copy span "then any Claim made subsequently arising out of such Wrongful Act will be deeme…"
click at [668, 340] on em "may reasonably give rise to a future Claim" at bounding box center [735, 346] width 182 height 11
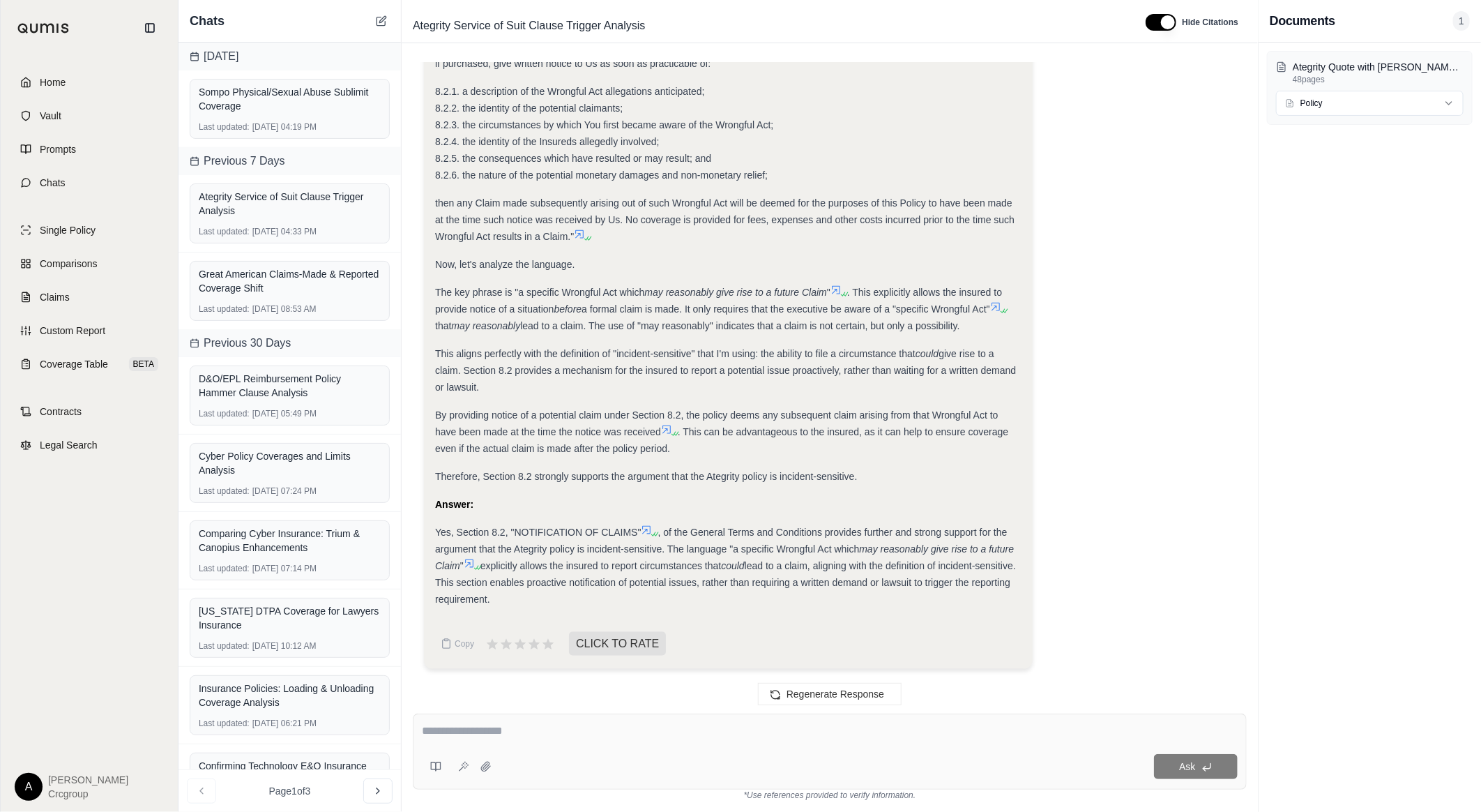
drag, startPoint x: 625, startPoint y: 216, endPoint x: 642, endPoint y: 231, distance: 22.7
click at [642, 231] on div "then any Claim made subsequently arising out of such Wrongful Act will be deeme…" at bounding box center [728, 219] width 587 height 50
copy span "No coverage is provided for fees, expenses and other costs incurred prior to th…"
click at [680, 732] on textarea at bounding box center [830, 731] width 816 height 16
paste textarea "**********"
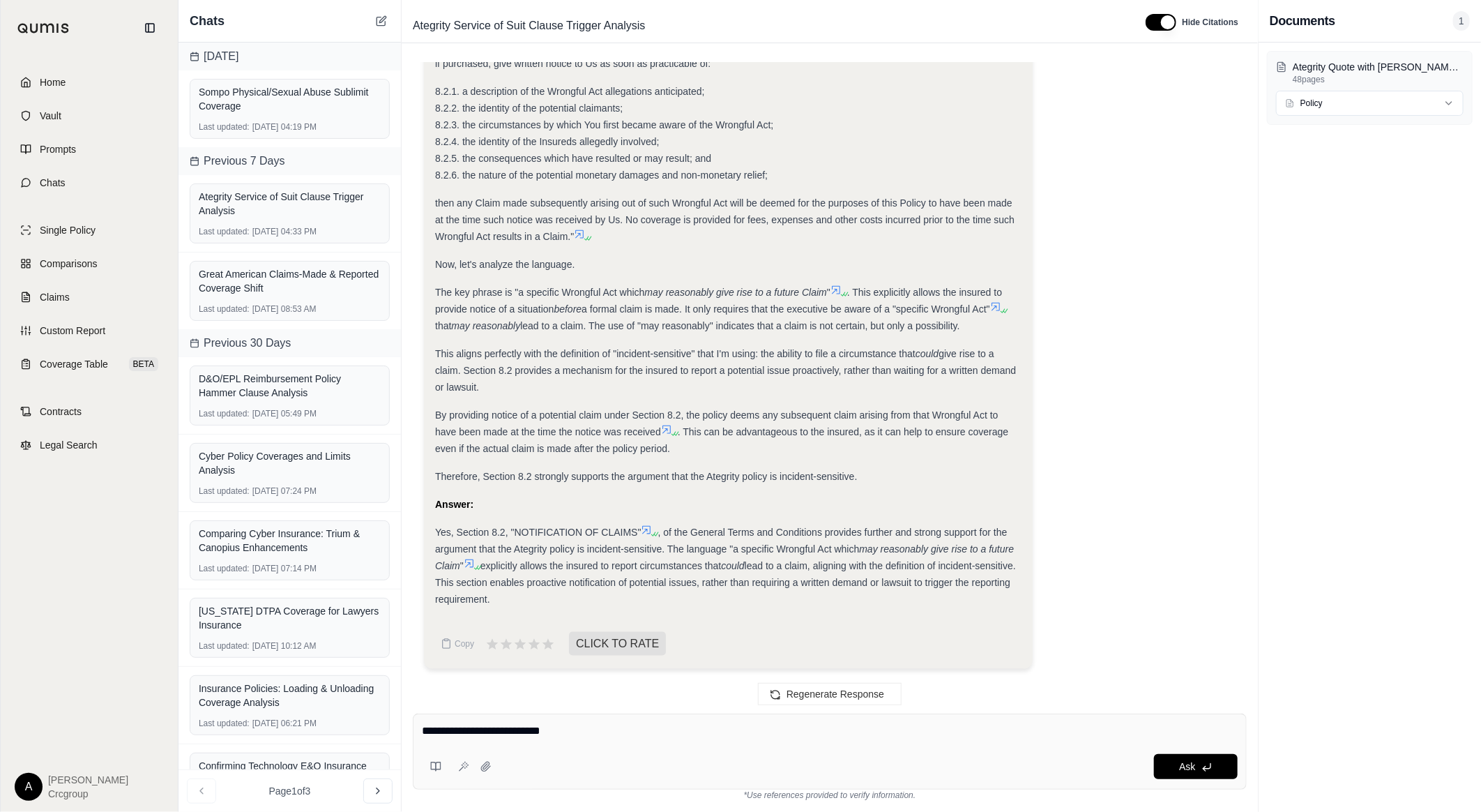
type textarea "**********"
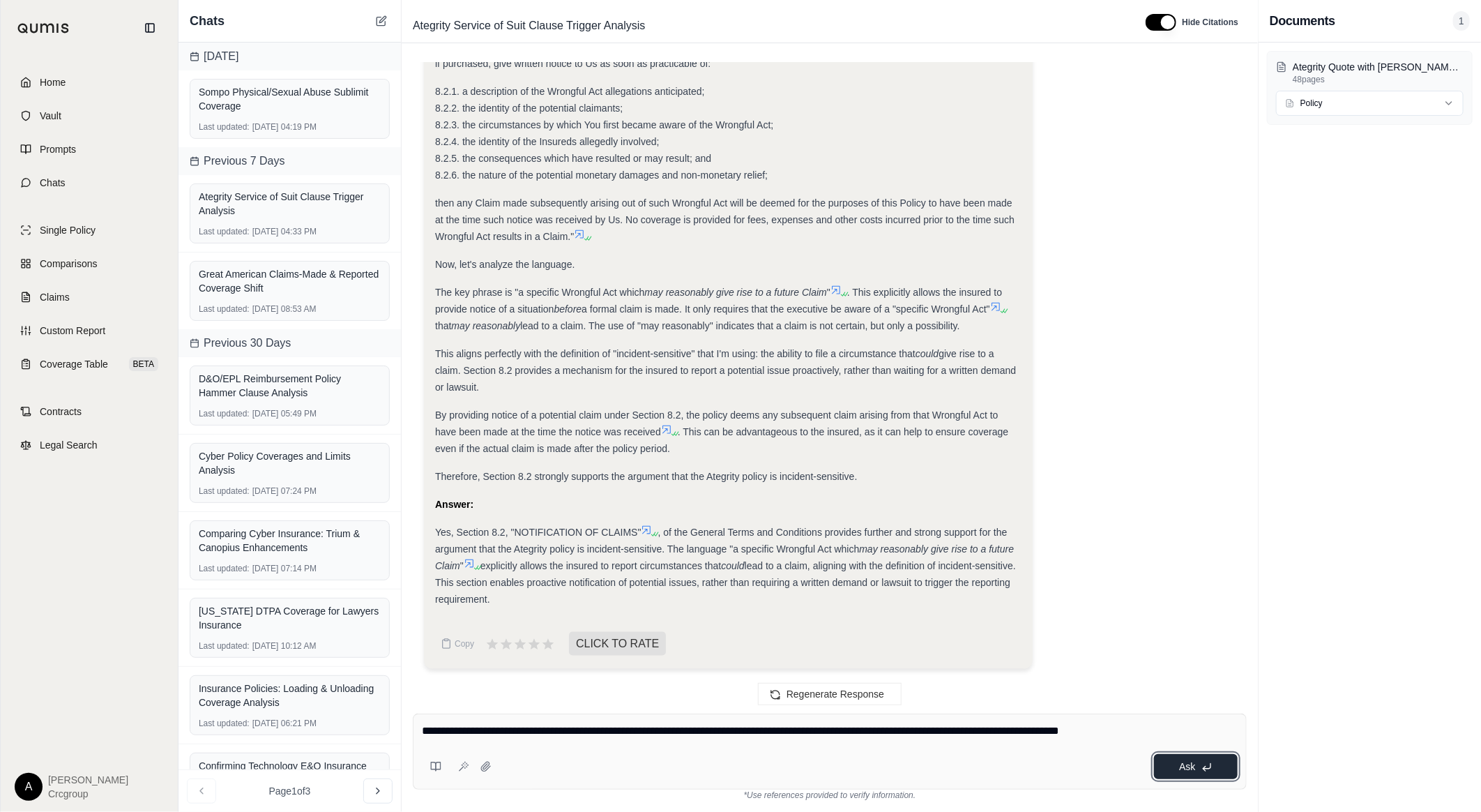
click at [1217, 768] on button "Ask" at bounding box center [1196, 766] width 84 height 25
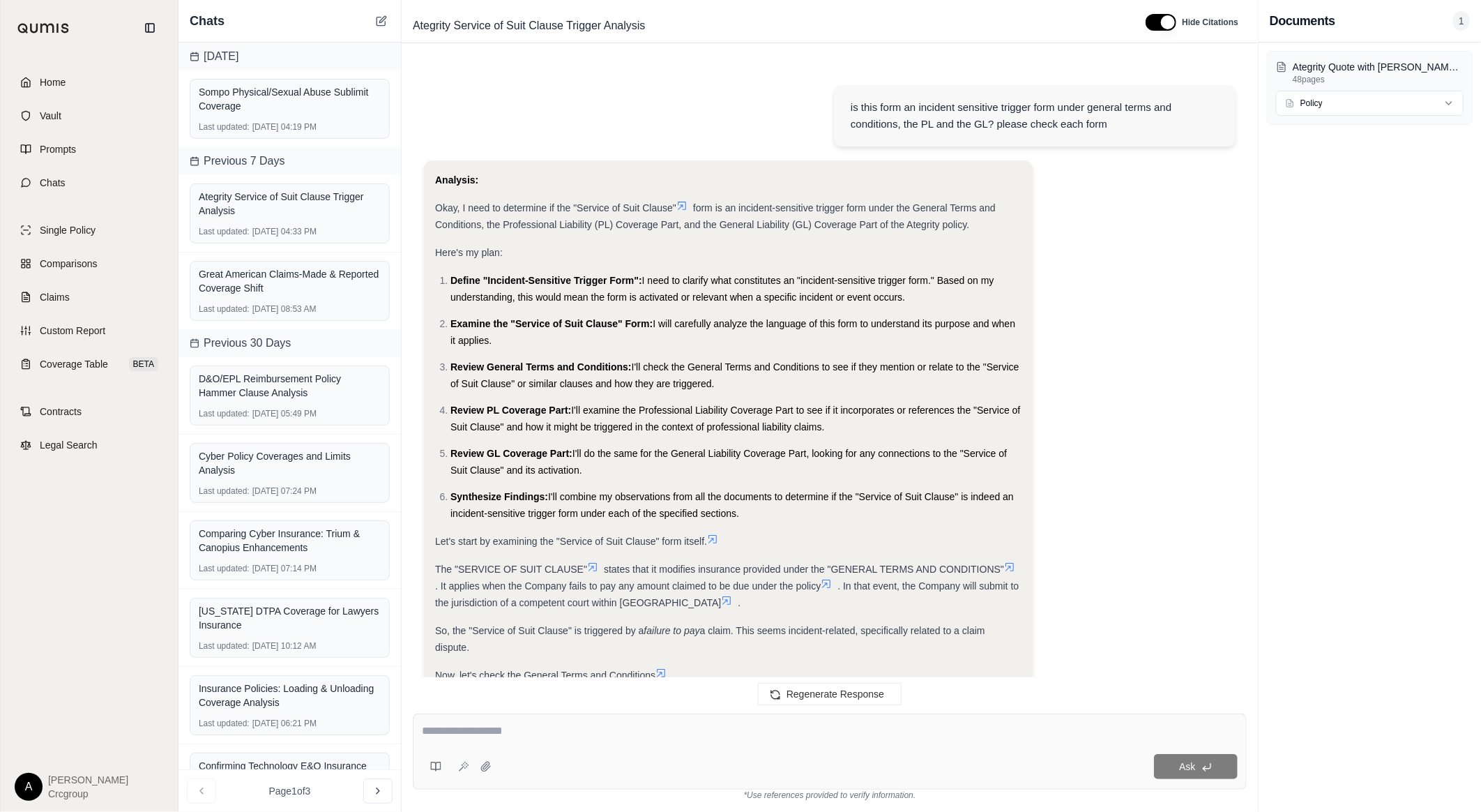
scroll to position [5358, 0]
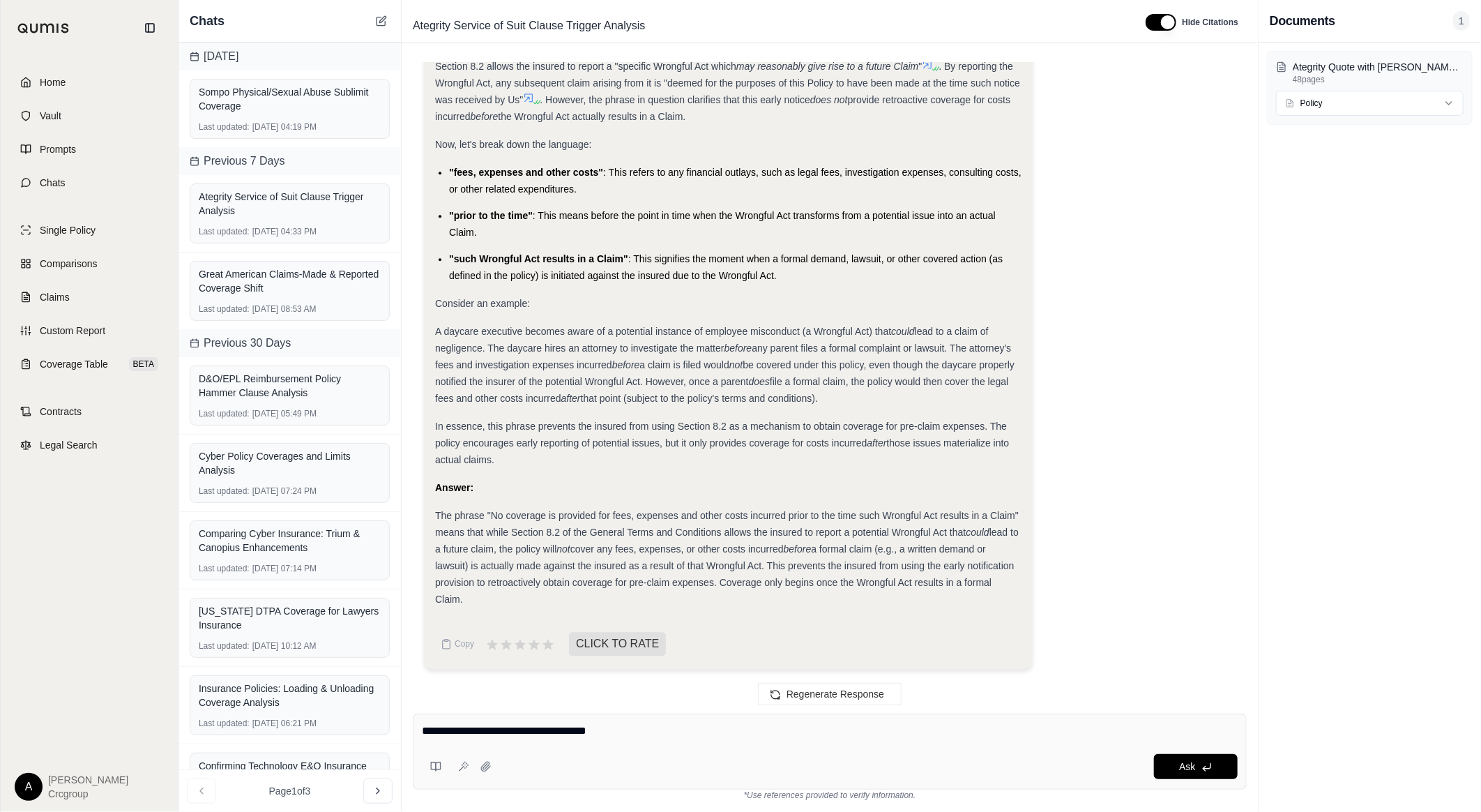
type textarea "**********"
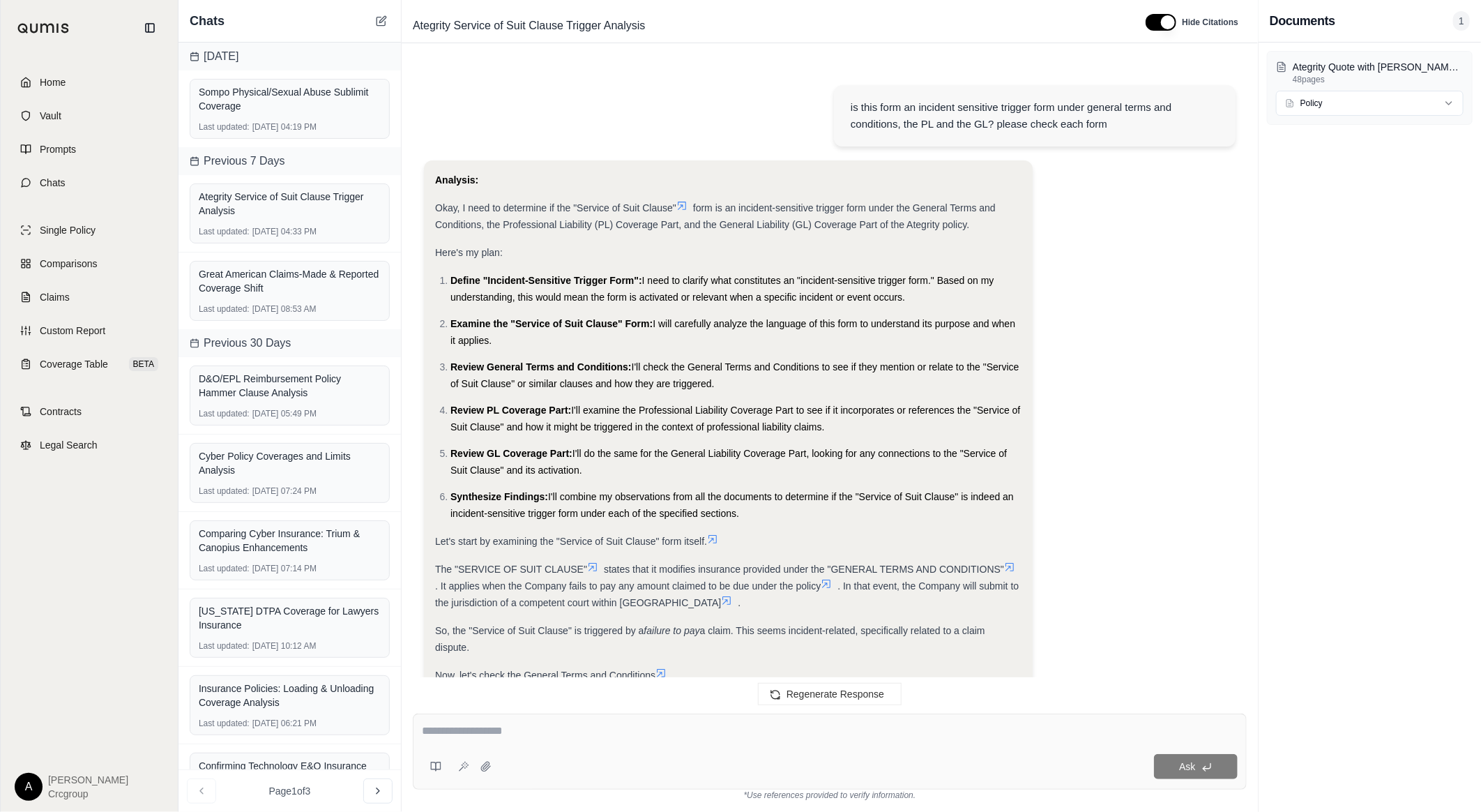
scroll to position [6183, 0]
